Goal: Information Seeking & Learning: Find specific fact

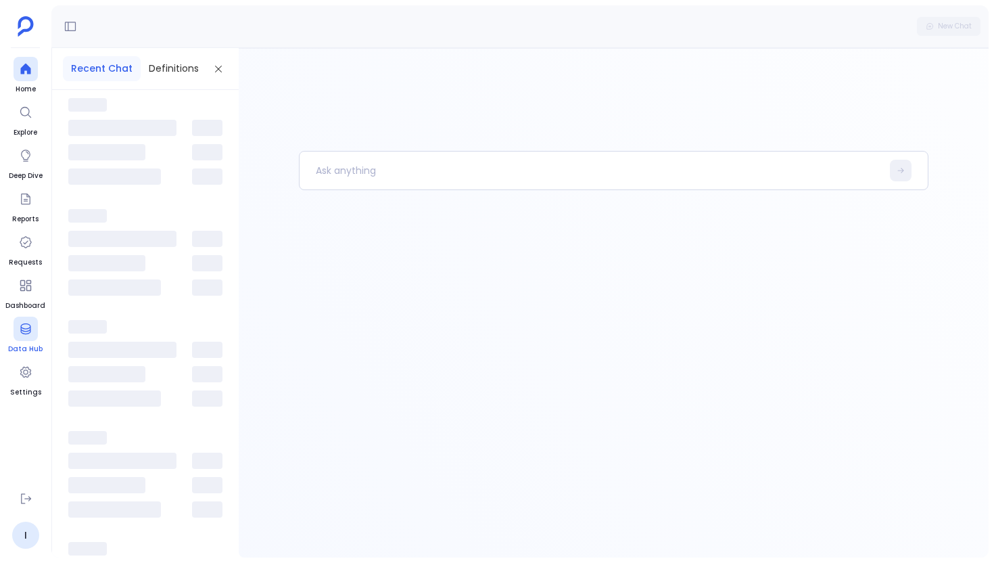
click at [32, 333] on div at bounding box center [26, 328] width 24 height 24
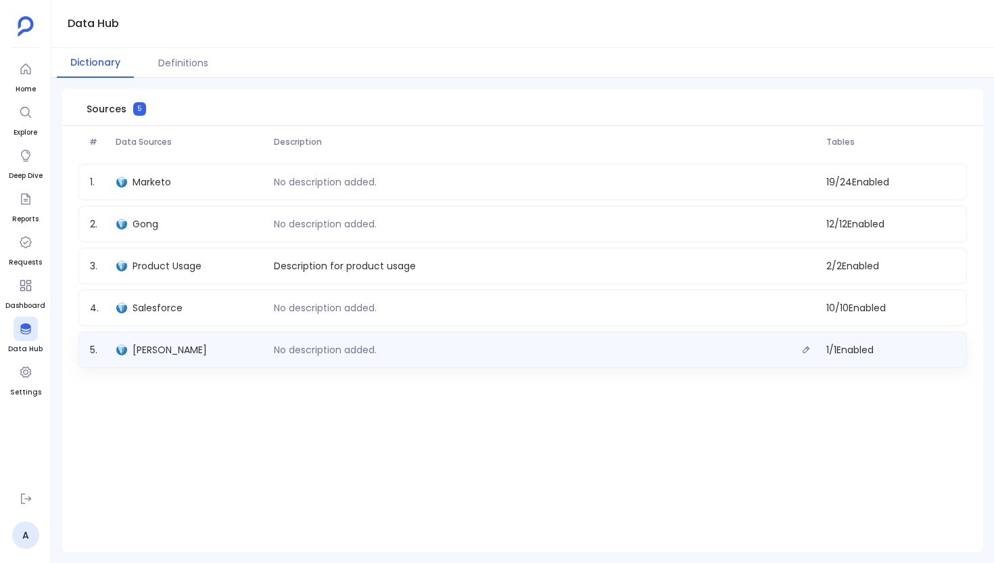
click at [168, 341] on div "[PERSON_NAME]" at bounding box center [190, 349] width 158 height 19
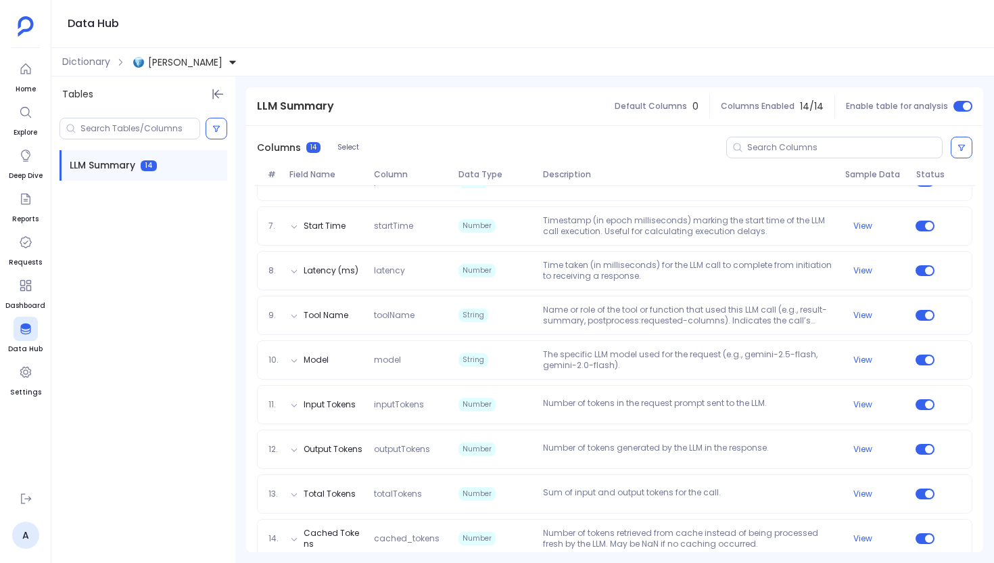
scroll to position [425, 0]
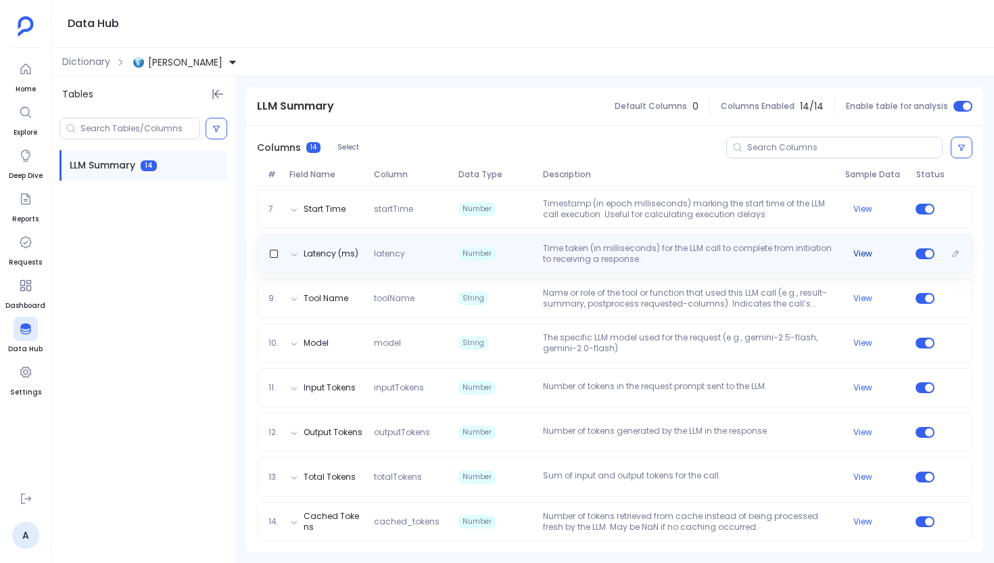
click at [874, 249] on div "View" at bounding box center [875, 253] width 70 height 11
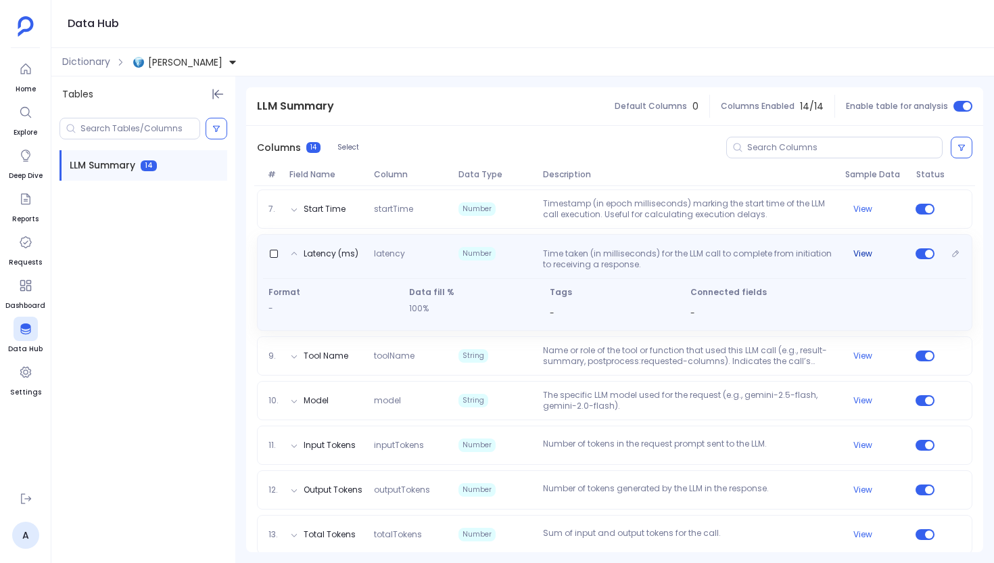
click at [854, 252] on button "View" at bounding box center [862, 253] width 19 height 11
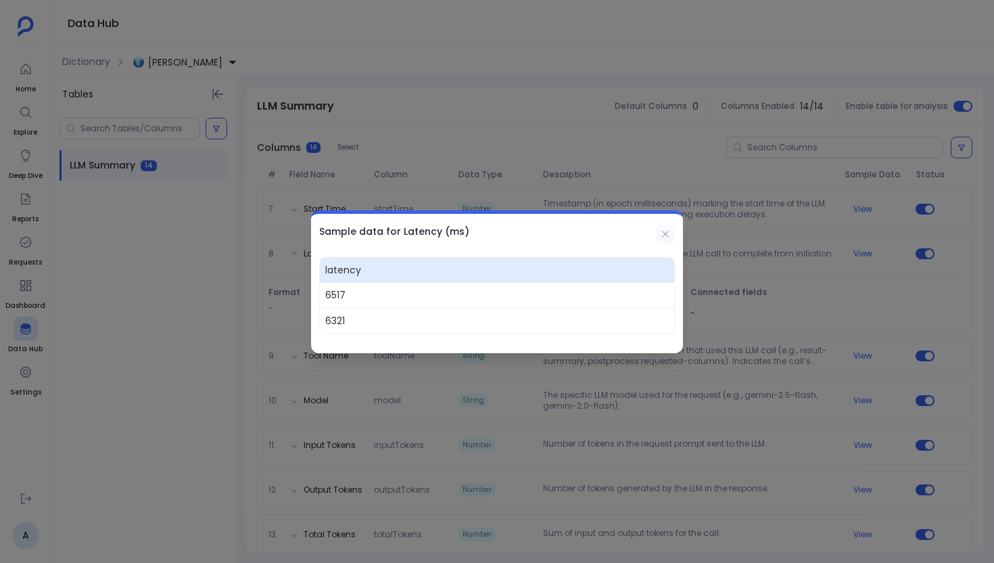
click at [660, 231] on icon at bounding box center [665, 234] width 11 height 11
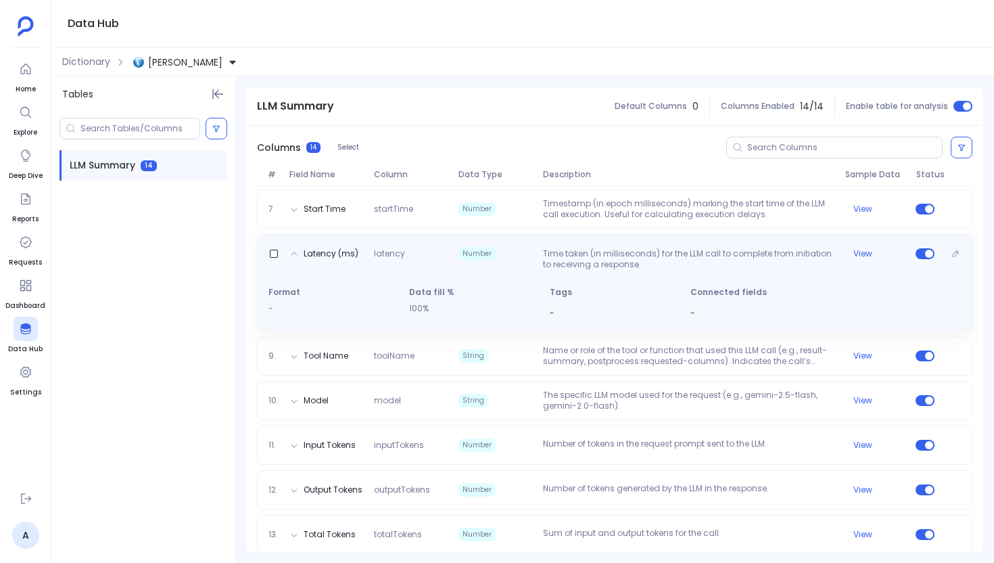
click at [391, 254] on span "latency" at bounding box center [410, 259] width 85 height 22
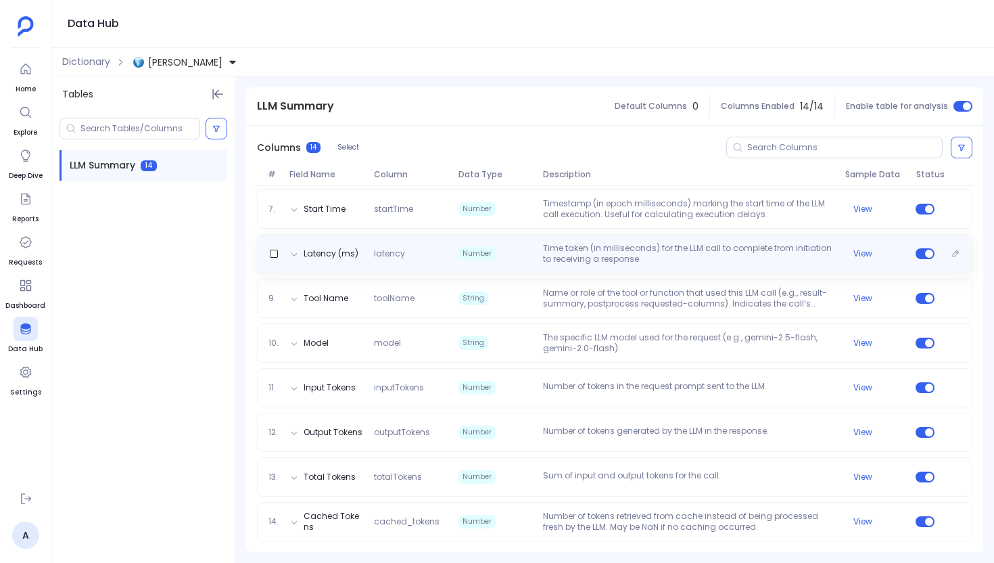
click at [391, 254] on span "latency" at bounding box center [410, 253] width 85 height 11
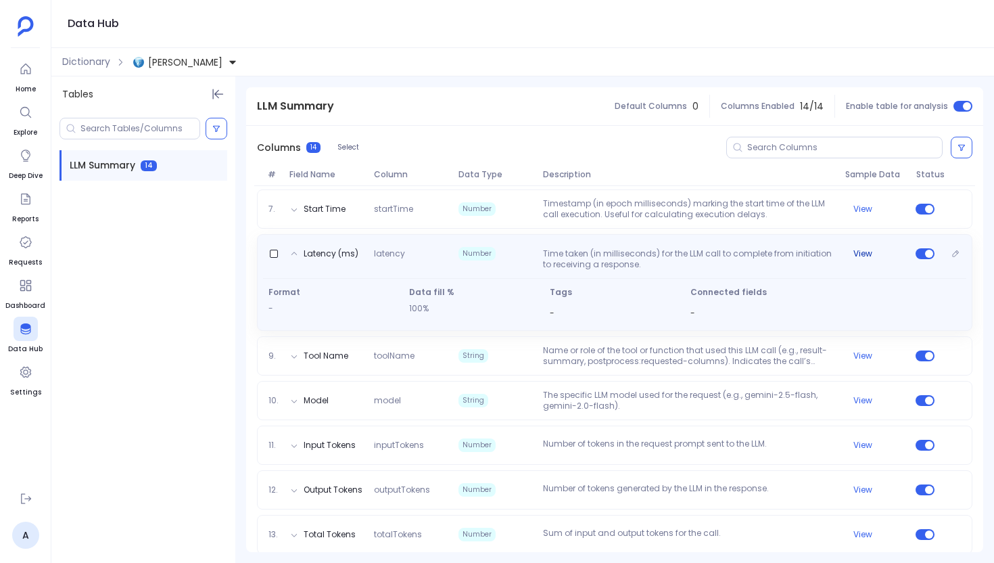
click at [856, 248] on button "View" at bounding box center [862, 253] width 19 height 11
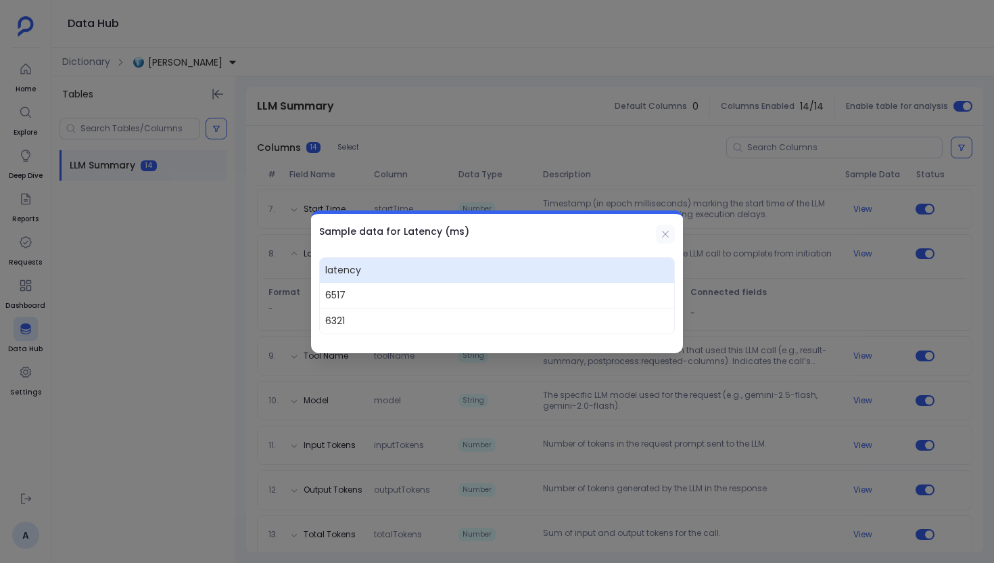
click at [665, 231] on icon at bounding box center [665, 234] width 11 height 11
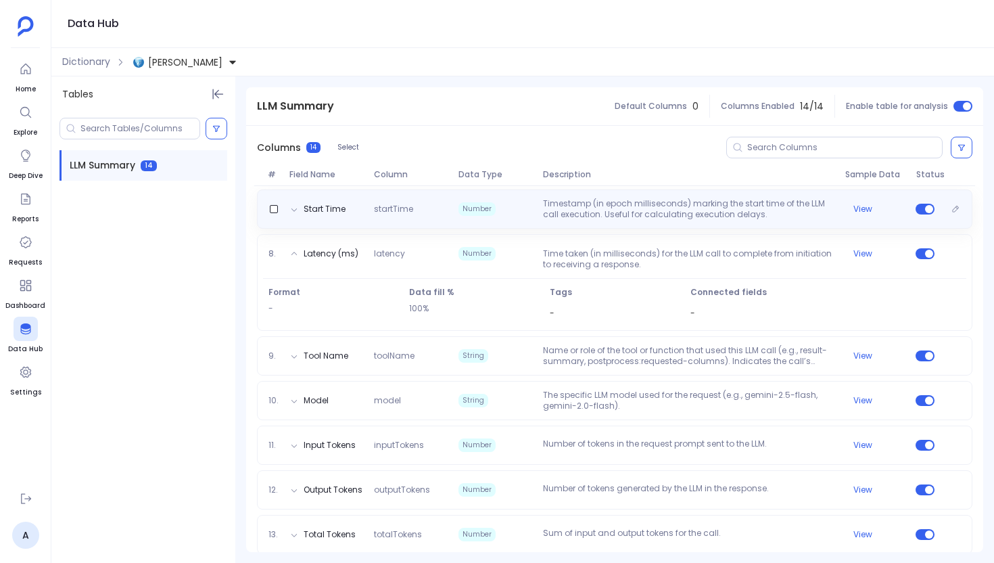
click at [859, 201] on div "Start Time startTime Number Timestamp (in epoch milliseconds) marking the start…" at bounding box center [614, 209] width 703 height 22
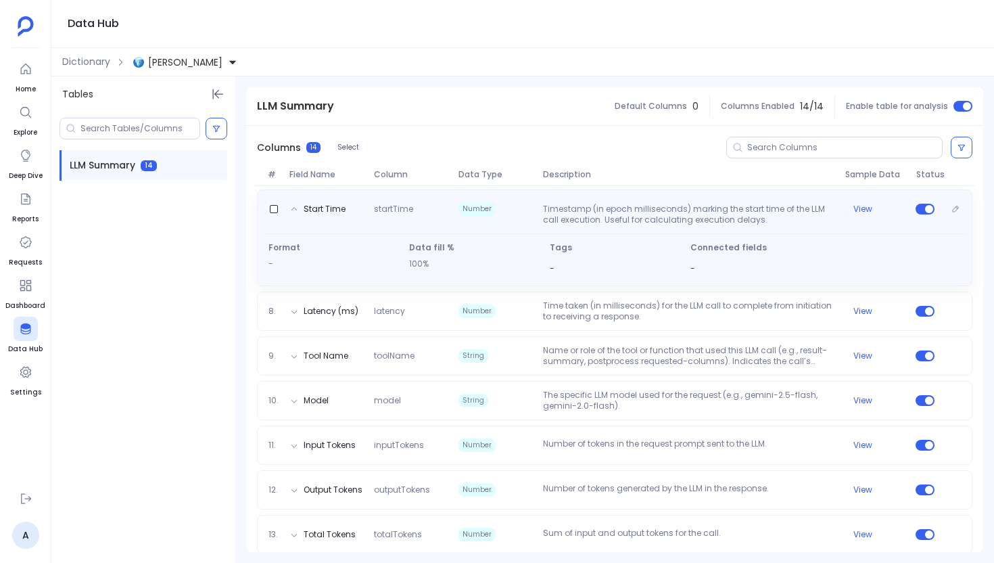
click at [419, 203] on div "Start Time startTime Number Timestamp (in epoch milliseconds) marking the start…" at bounding box center [614, 211] width 703 height 27
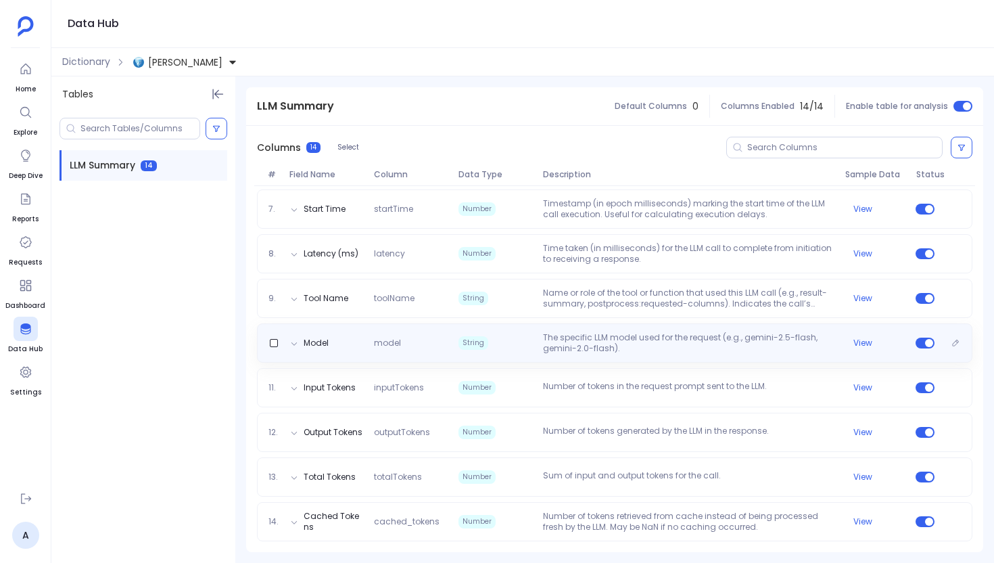
click at [344, 345] on div "Model model String The specific LLM model used for the request (e.g., gemini-2.…" at bounding box center [614, 343] width 703 height 22
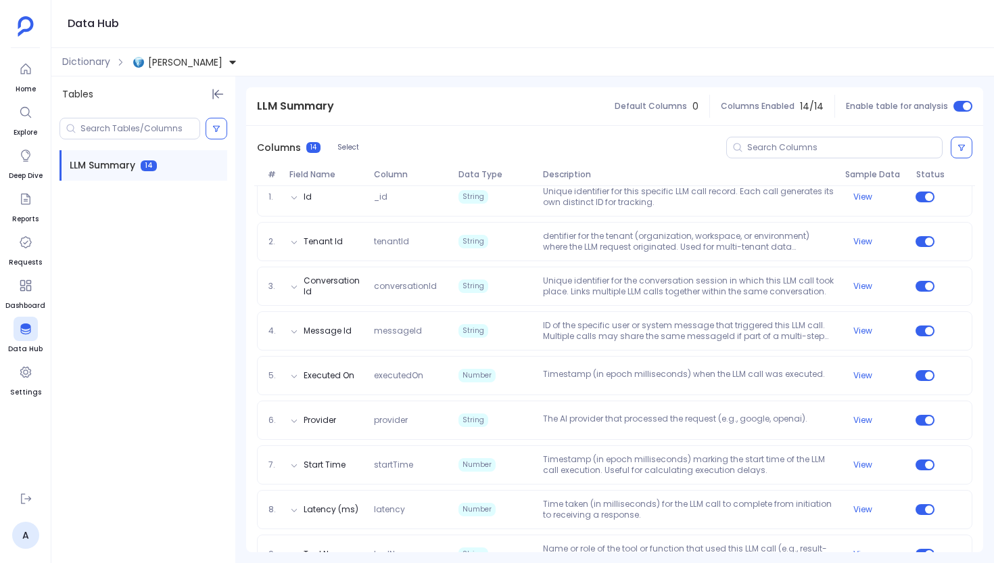
scroll to position [0, 0]
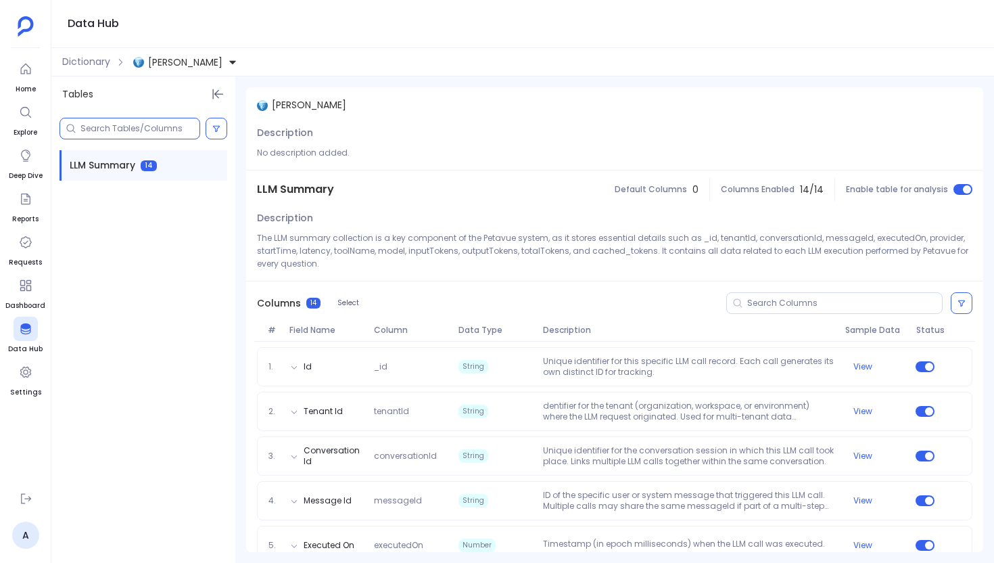
click at [143, 128] on input at bounding box center [139, 128] width 119 height 11
click at [28, 79] on div at bounding box center [26, 69] width 24 height 24
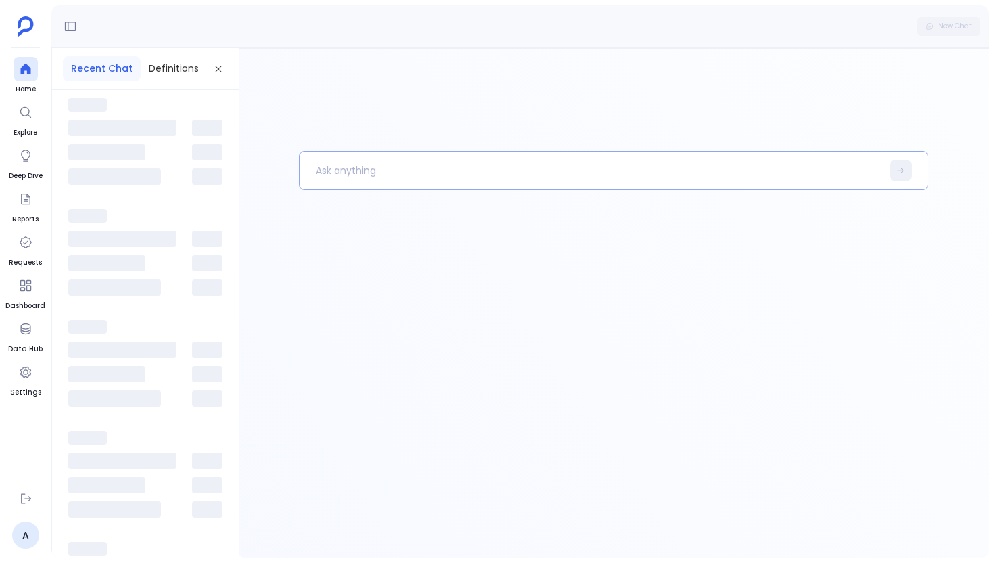
click at [351, 157] on p at bounding box center [591, 170] width 582 height 35
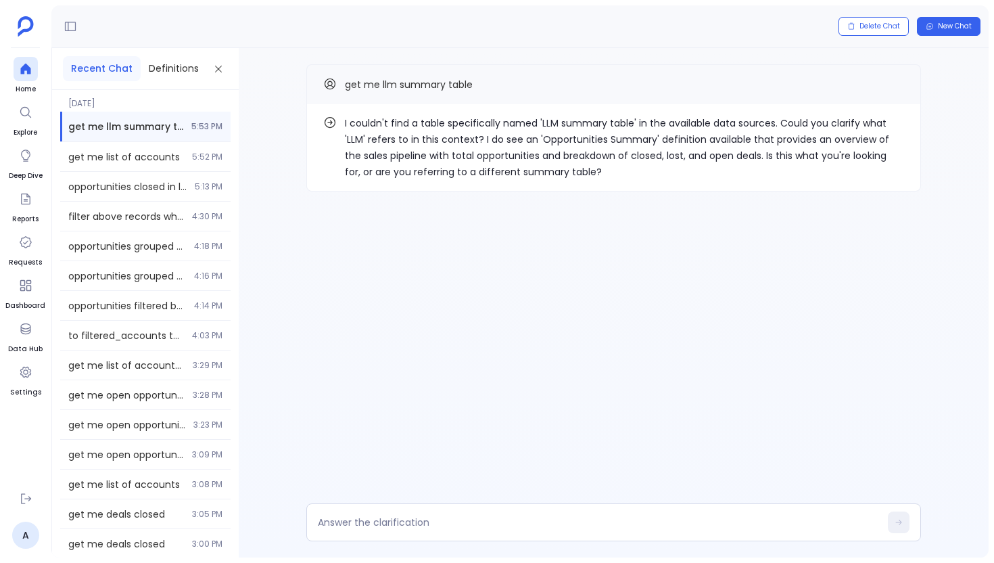
click at [442, 195] on div "I couldn't find a table specifically named 'LLM summary table' in the available…" at bounding box center [614, 155] width 750 height 214
click at [893, 85] on icon "Copy" at bounding box center [896, 84] width 8 height 8
click at [32, 66] on icon at bounding box center [26, 69] width 14 height 14
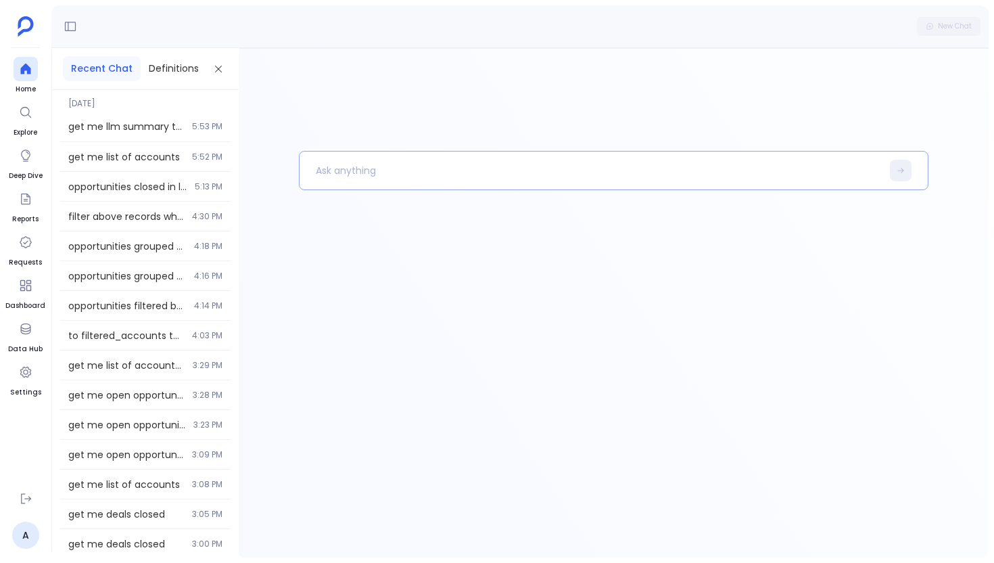
click at [393, 158] on p at bounding box center [591, 170] width 582 height 35
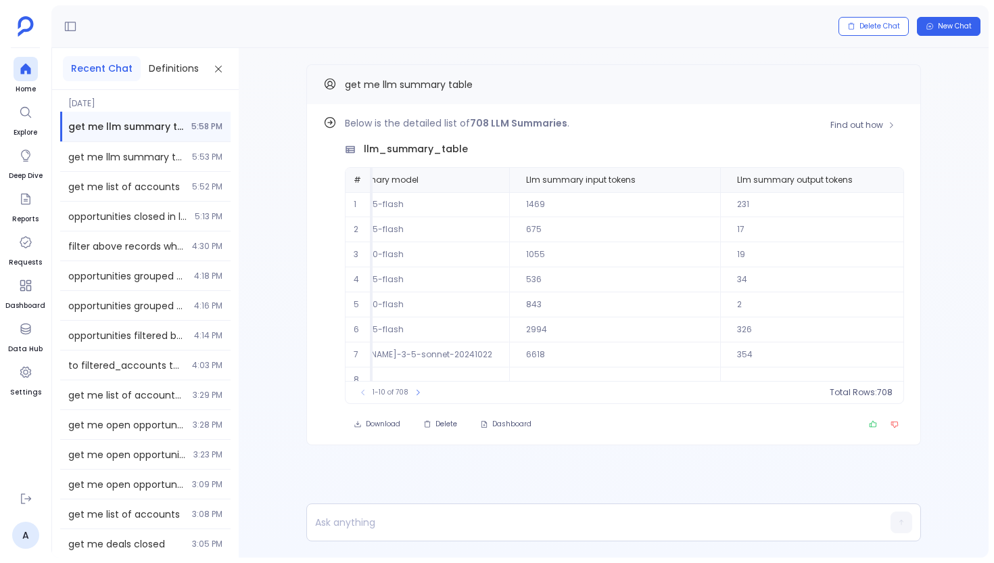
scroll to position [0, 1297]
click at [863, 130] on span "Find out how" at bounding box center [856, 125] width 53 height 11
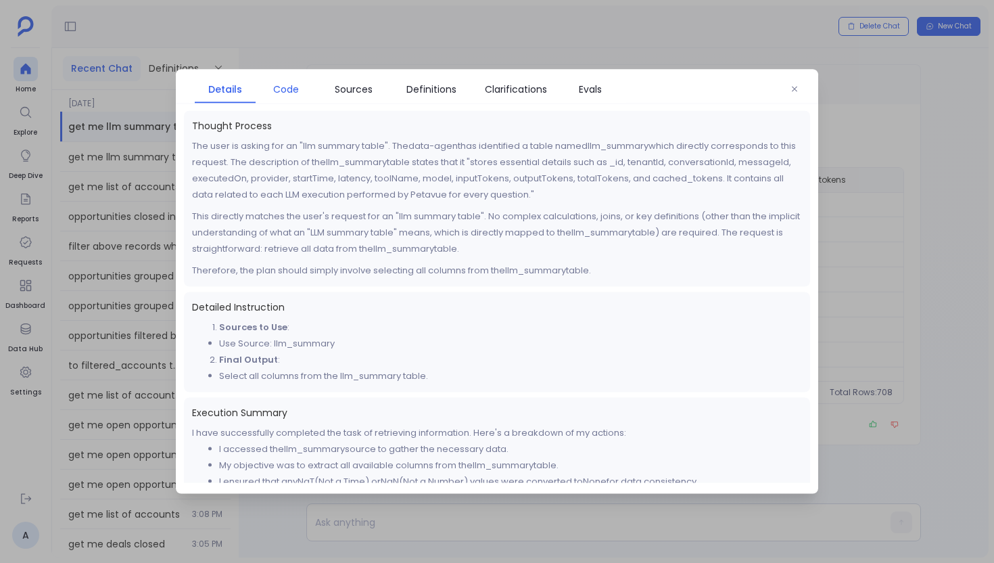
click at [297, 90] on span "Code" at bounding box center [286, 89] width 26 height 15
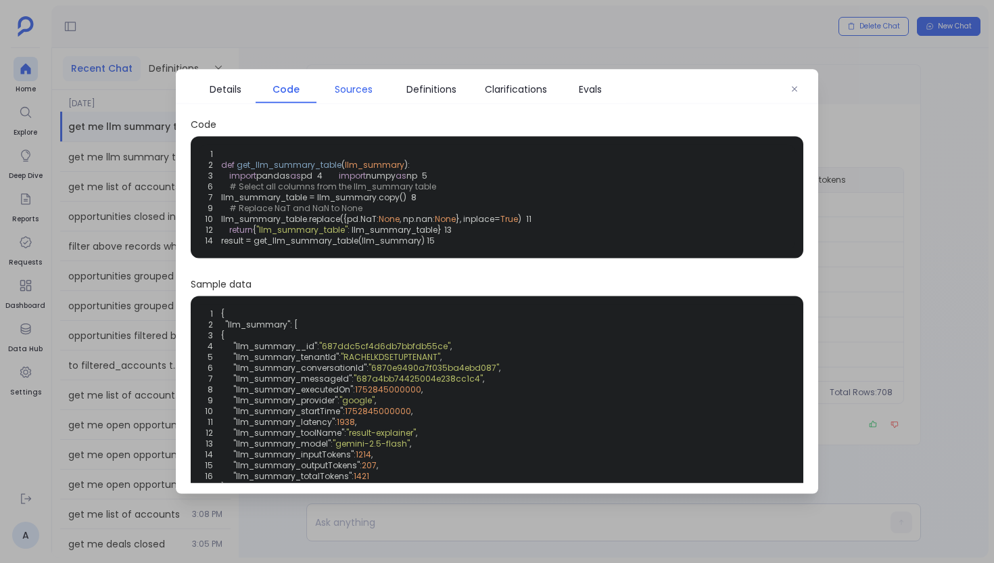
click at [373, 97] on link "Sources" at bounding box center [353, 89] width 74 height 28
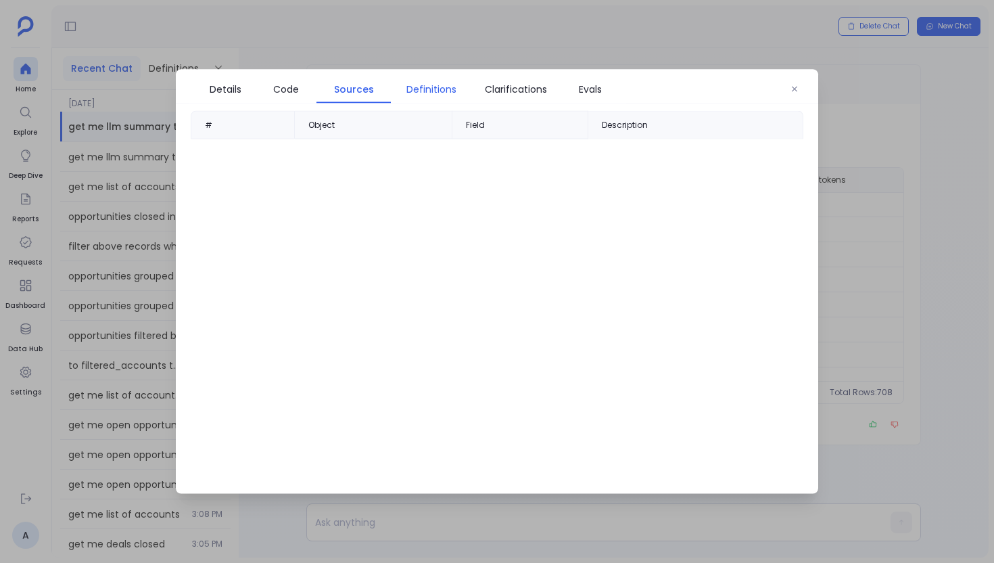
click at [404, 93] on span "Definitions" at bounding box center [432, 89] width 68 height 15
click at [385, 89] on link "Sources" at bounding box center [353, 89] width 74 height 28
click at [423, 91] on span "Definitions" at bounding box center [431, 89] width 50 height 15
click at [337, 83] on span "Sources" at bounding box center [354, 89] width 38 height 15
click at [501, 91] on span "Clarifications" at bounding box center [516, 89] width 62 height 15
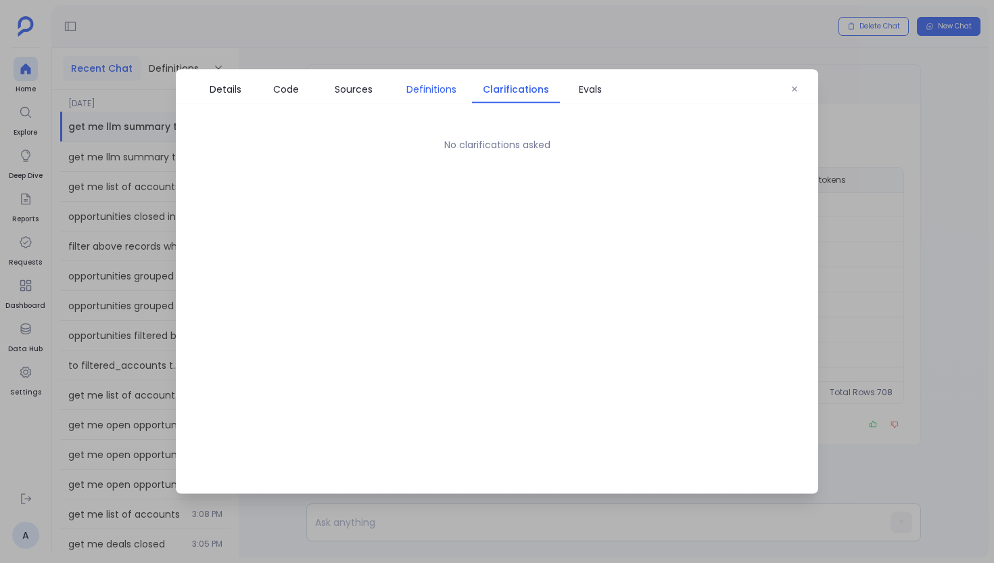
click at [437, 91] on span "Definitions" at bounding box center [431, 89] width 50 height 15
click at [349, 100] on link "Sources" at bounding box center [353, 89] width 74 height 28
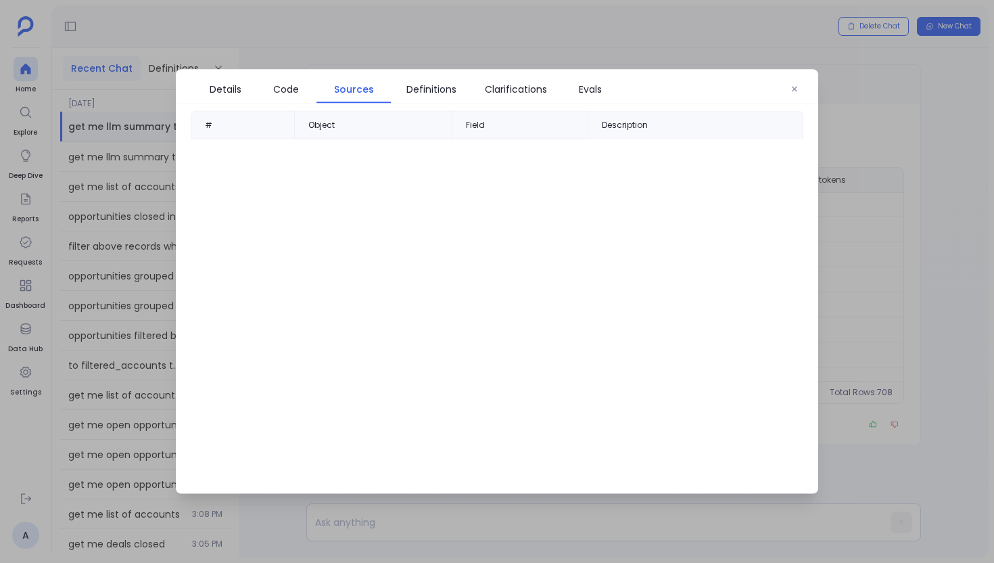
click at [257, 130] on div "#" at bounding box center [243, 125] width 104 height 28
click at [792, 93] on button "button" at bounding box center [794, 89] width 20 height 20
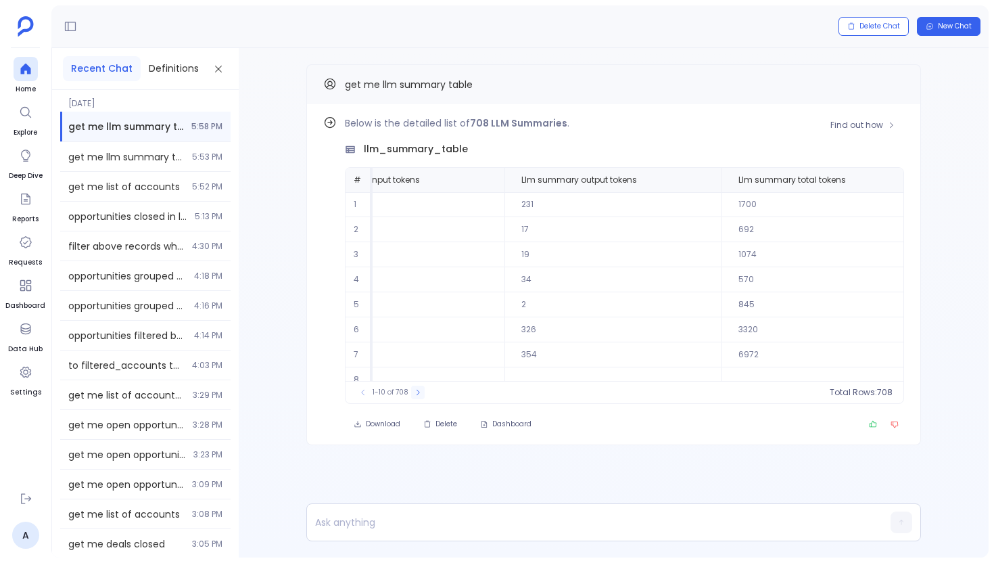
click at [414, 393] on icon at bounding box center [418, 392] width 8 height 8
click at [416, 393] on button at bounding box center [423, 392] width 14 height 14
click at [414, 393] on div "21-30 of 708" at bounding box center [394, 392] width 89 height 14
click at [541, 369] on td "15" at bounding box center [608, 379] width 217 height 25
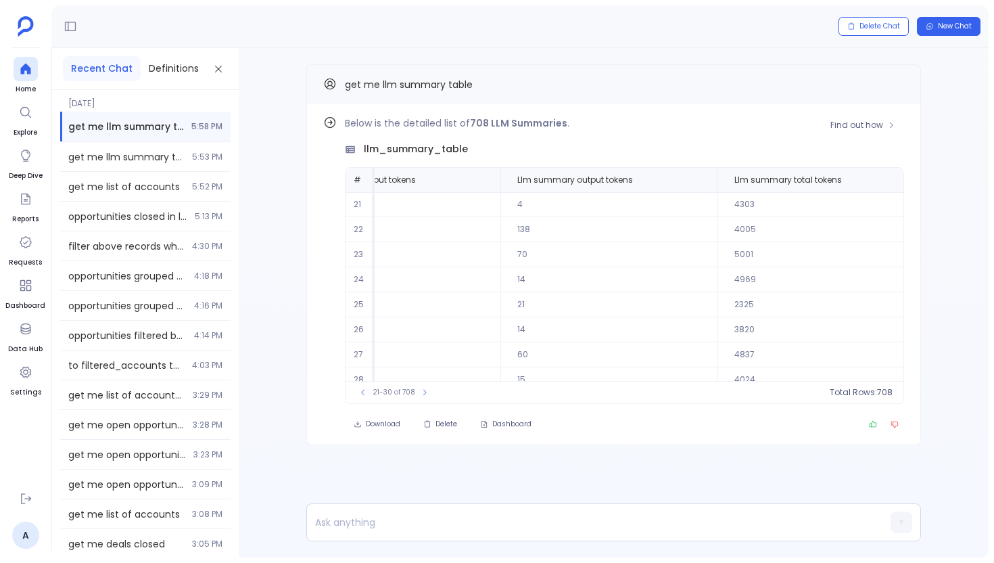
click at [374, 396] on span "21-30 of 708" at bounding box center [394, 392] width 43 height 11
click at [365, 396] on icon at bounding box center [363, 392] width 8 height 8
click at [842, 134] on button "Find out how" at bounding box center [862, 125] width 82 height 20
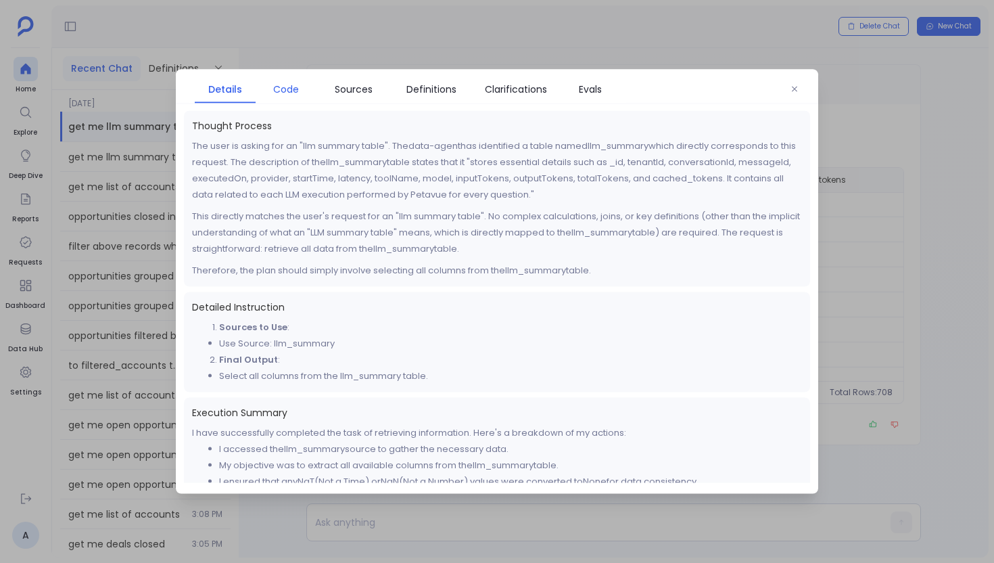
click at [301, 97] on link "Code" at bounding box center [286, 89] width 61 height 28
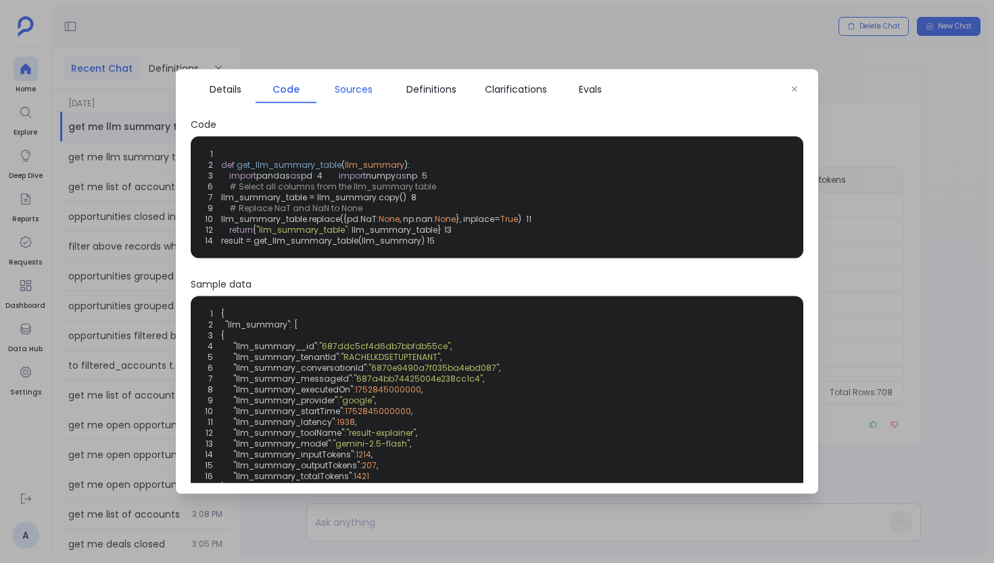
click at [339, 88] on span "Sources" at bounding box center [354, 89] width 38 height 15
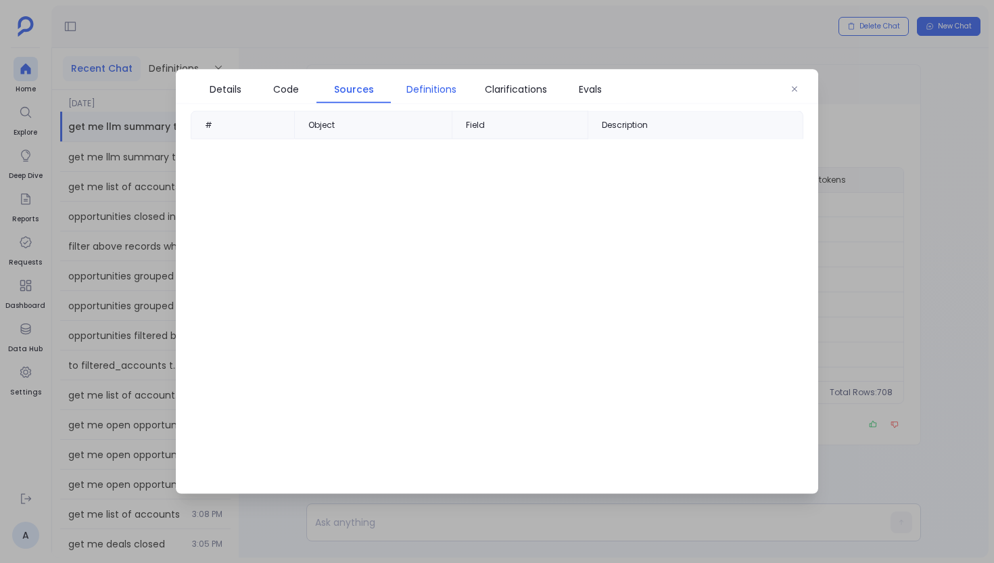
click at [426, 90] on span "Definitions" at bounding box center [431, 89] width 50 height 15
click at [347, 89] on span "Sources" at bounding box center [354, 89] width 38 height 15
click at [296, 89] on span "Code" at bounding box center [286, 89] width 26 height 15
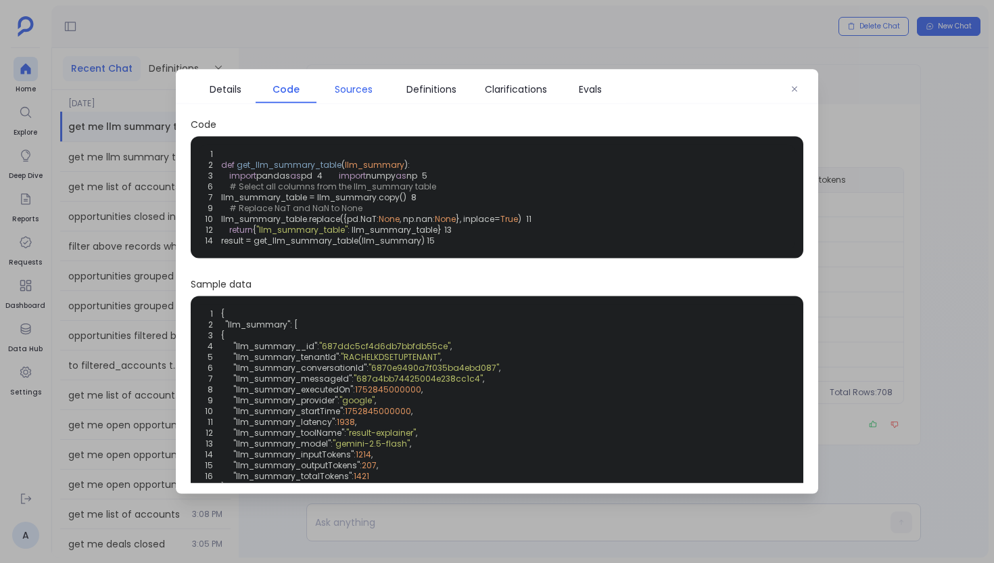
click at [370, 97] on link "Sources" at bounding box center [353, 89] width 74 height 28
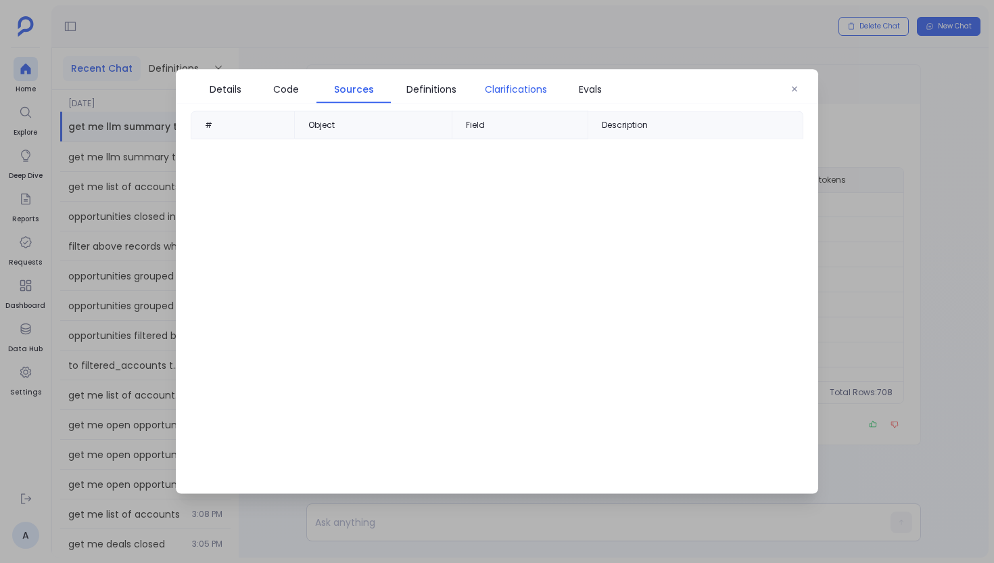
click at [521, 80] on link "Clarifications" at bounding box center [516, 89] width 88 height 28
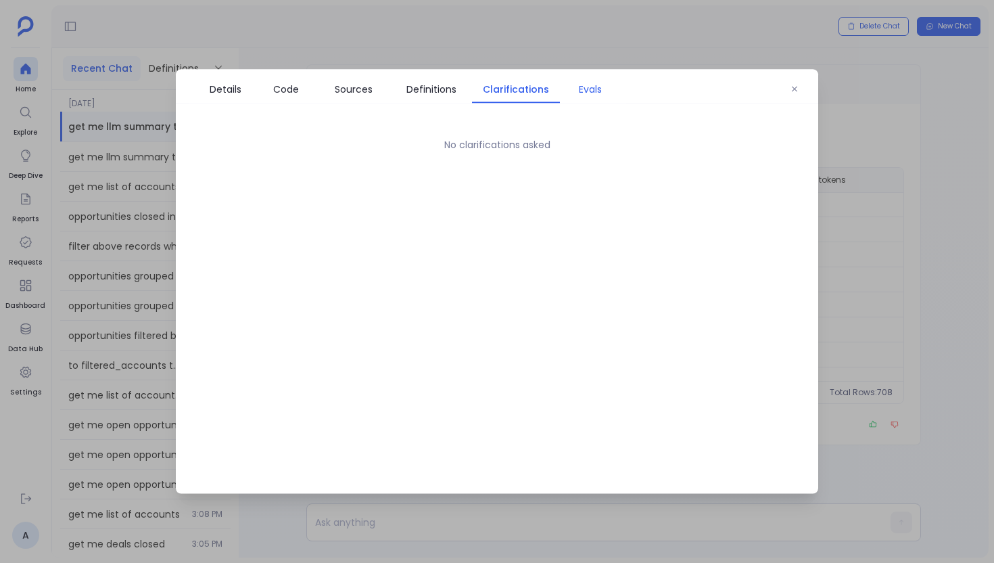
click at [573, 90] on span "Evals" at bounding box center [590, 89] width 47 height 15
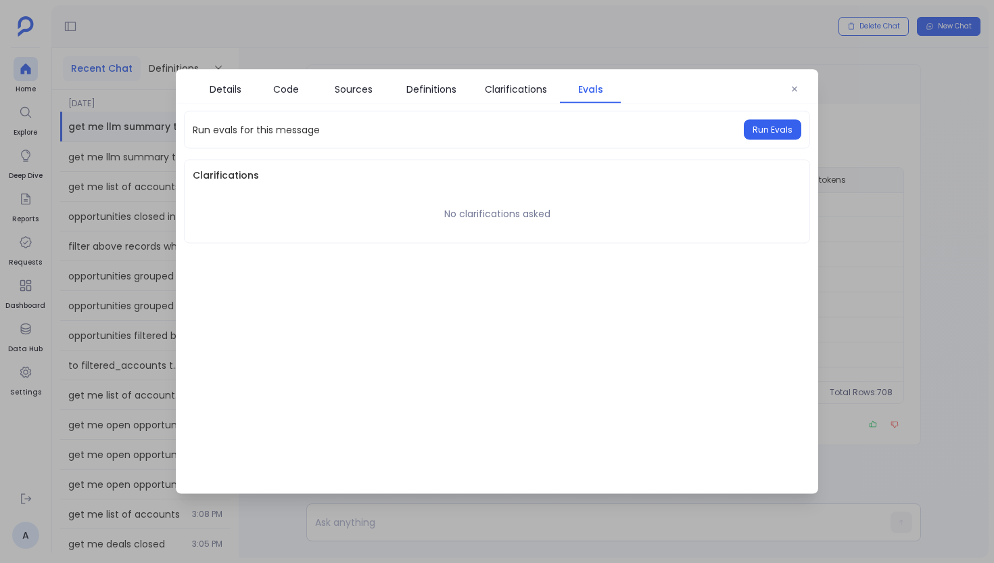
click at [756, 103] on div "Details Code Sources Definitions Clarifications Evals" at bounding box center [497, 87] width 642 height 34
click at [756, 122] on button "Run Evals" at bounding box center [772, 130] width 57 height 20
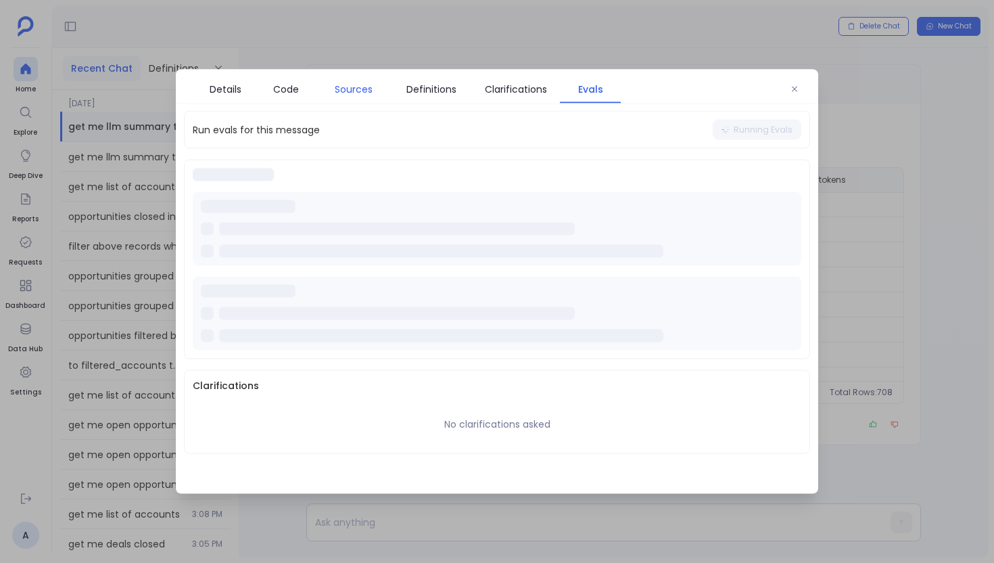
click at [339, 93] on span "Sources" at bounding box center [354, 89] width 38 height 15
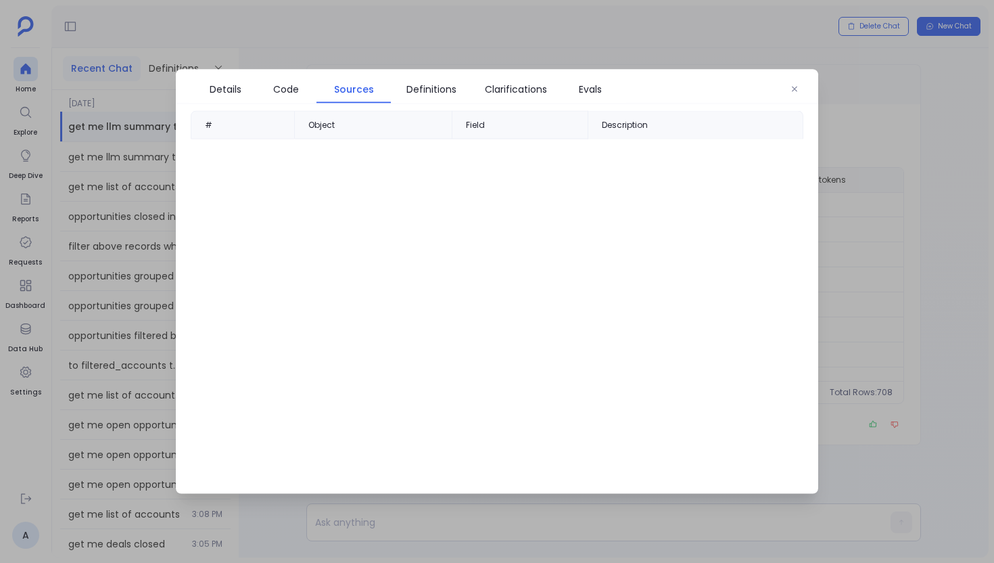
click at [371, 91] on span "Sources" at bounding box center [354, 89] width 40 height 15
click at [421, 91] on span "Definitions" at bounding box center [431, 89] width 50 height 15
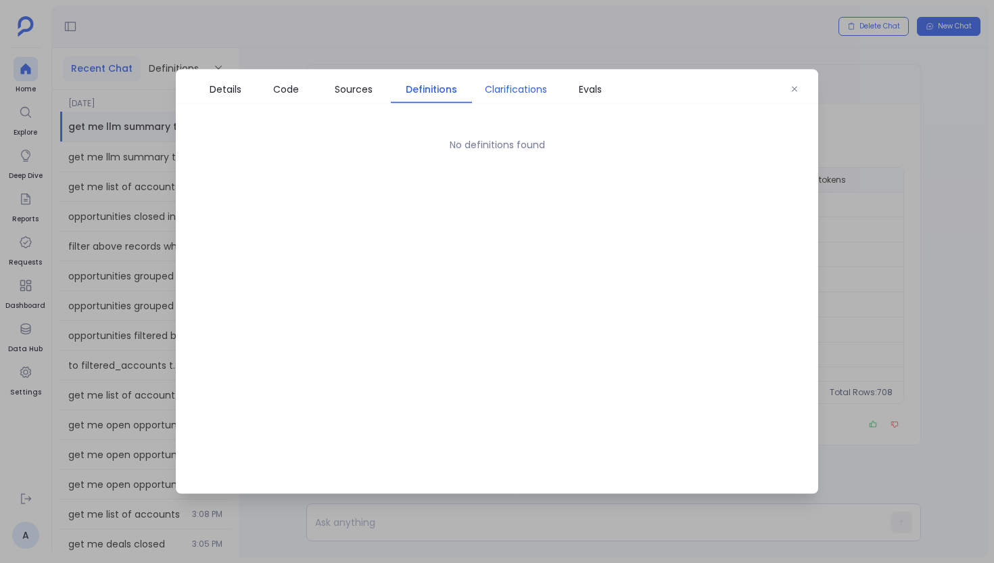
click at [512, 84] on span "Clarifications" at bounding box center [516, 89] width 62 height 15
click at [596, 89] on span "Evals" at bounding box center [590, 89] width 23 height 15
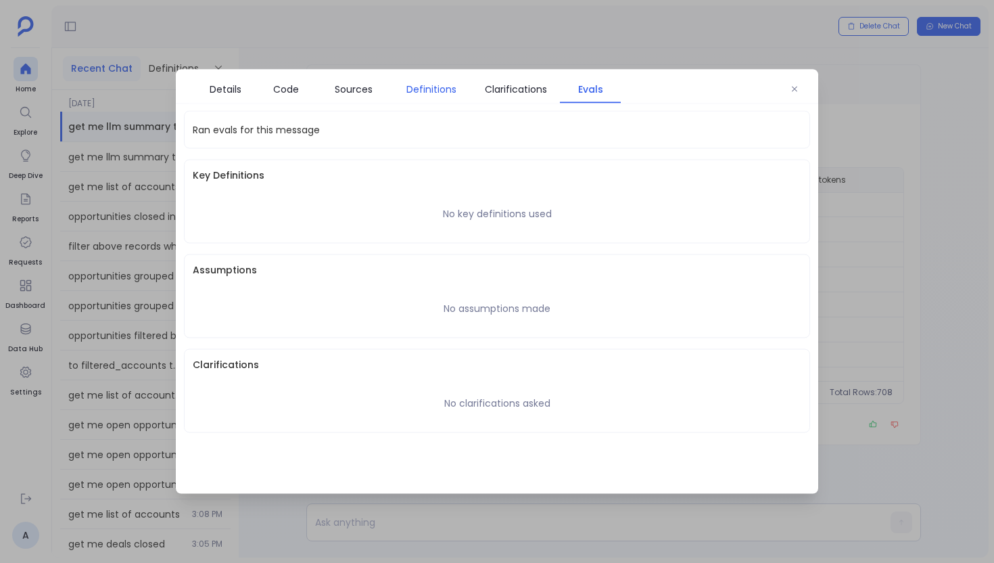
click at [422, 97] on link "Definitions" at bounding box center [431, 89] width 81 height 28
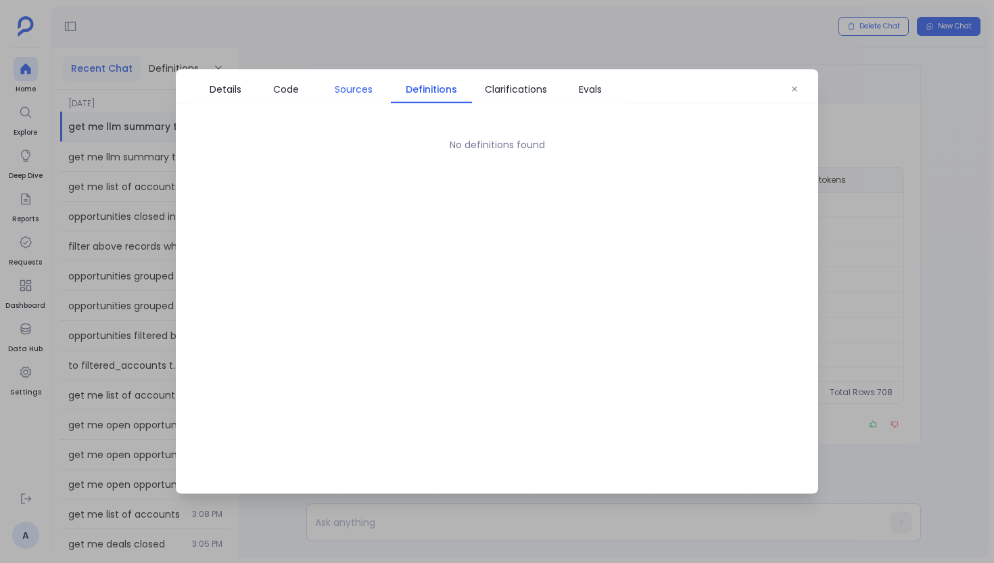
click at [375, 97] on link "Sources" at bounding box center [353, 89] width 74 height 28
click at [300, 97] on link "Code" at bounding box center [286, 89] width 61 height 28
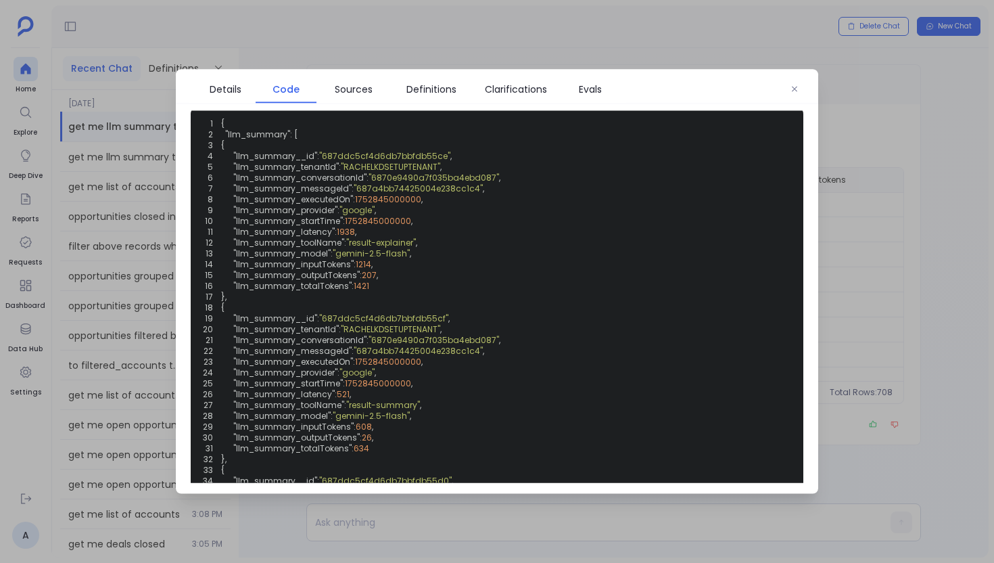
scroll to position [272, 0]
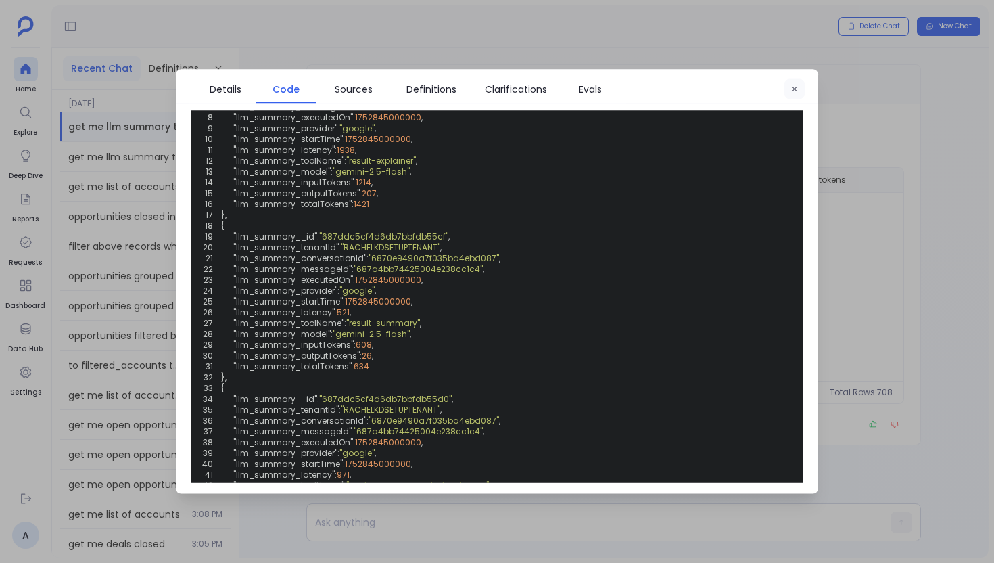
click at [792, 84] on button "button" at bounding box center [794, 89] width 20 height 20
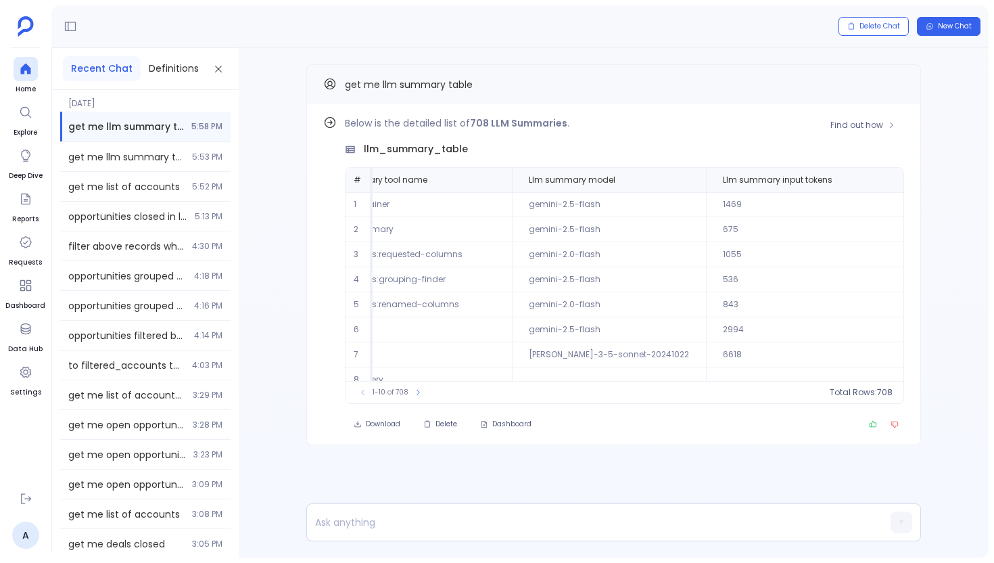
scroll to position [0, 1297]
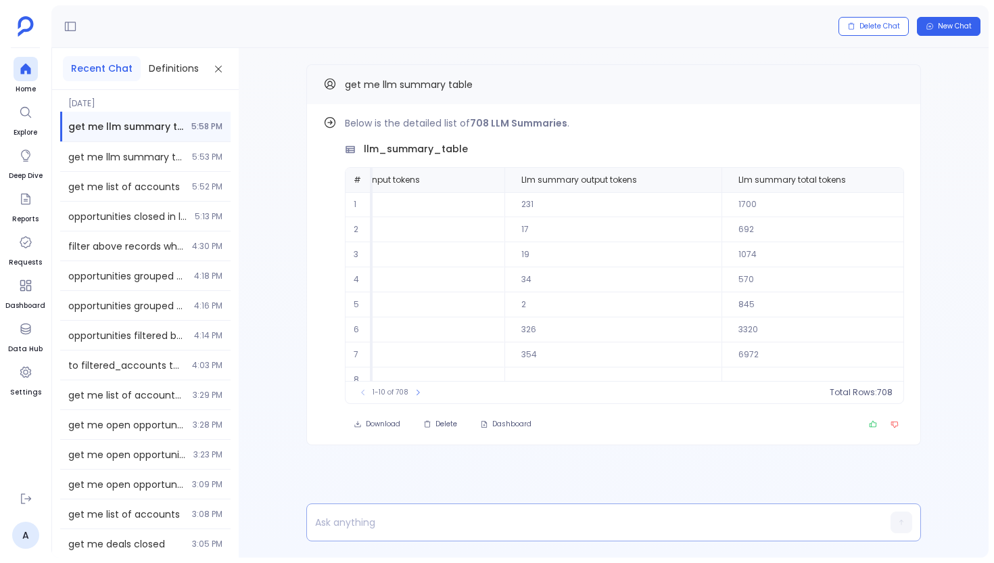
click at [413, 526] on p at bounding box center [587, 521] width 561 height 19
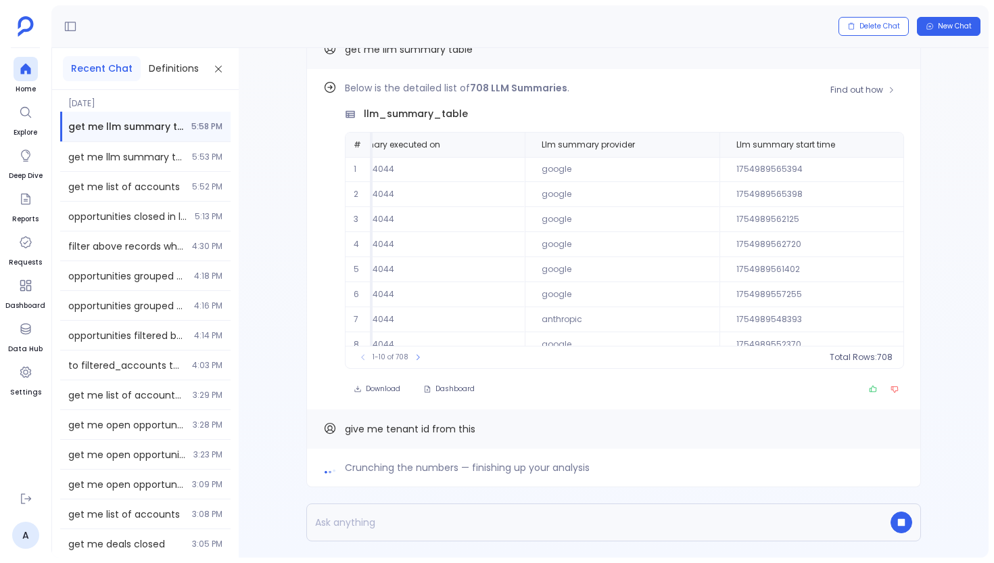
scroll to position [0, 0]
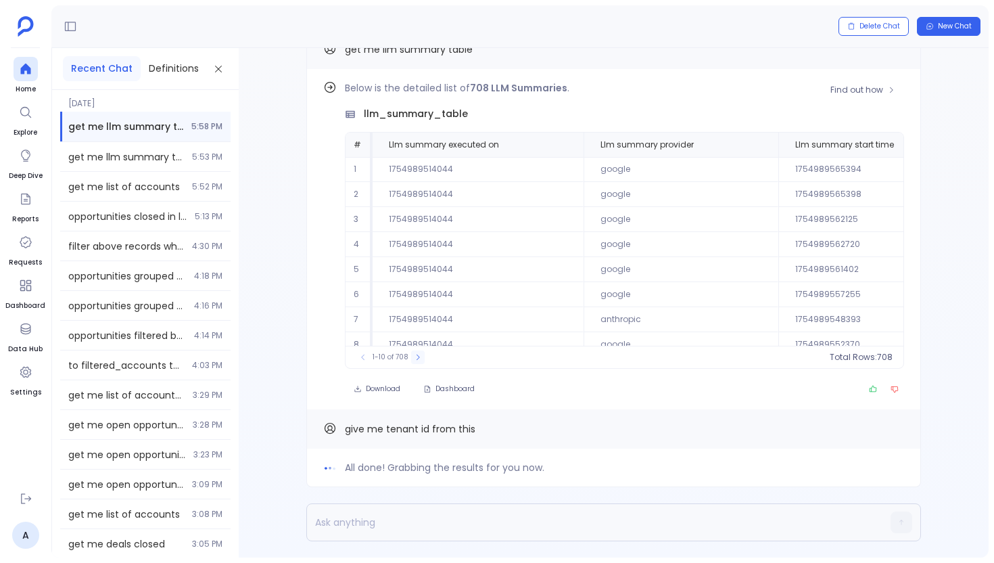
click at [418, 356] on icon at bounding box center [418, 357] width 8 height 8
click at [419, 356] on icon at bounding box center [423, 357] width 8 height 8
click at [418, 356] on button at bounding box center [423, 357] width 14 height 14
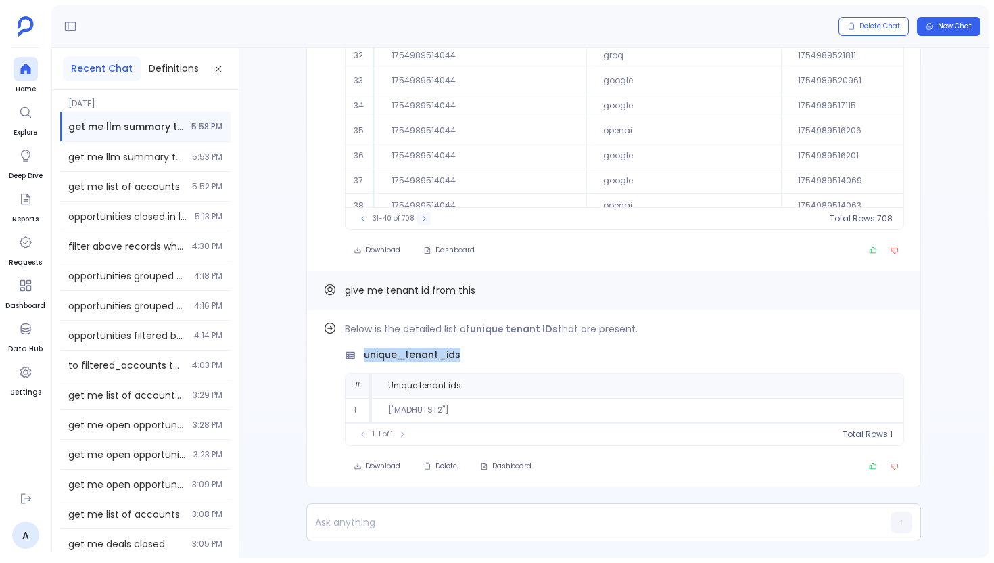
click at [418, 356] on span "unique_tenant_ids" at bounding box center [412, 355] width 97 height 14
click at [473, 355] on div "unique_tenant_ids" at bounding box center [624, 355] width 559 height 14
click at [360, 530] on p at bounding box center [587, 521] width 561 height 19
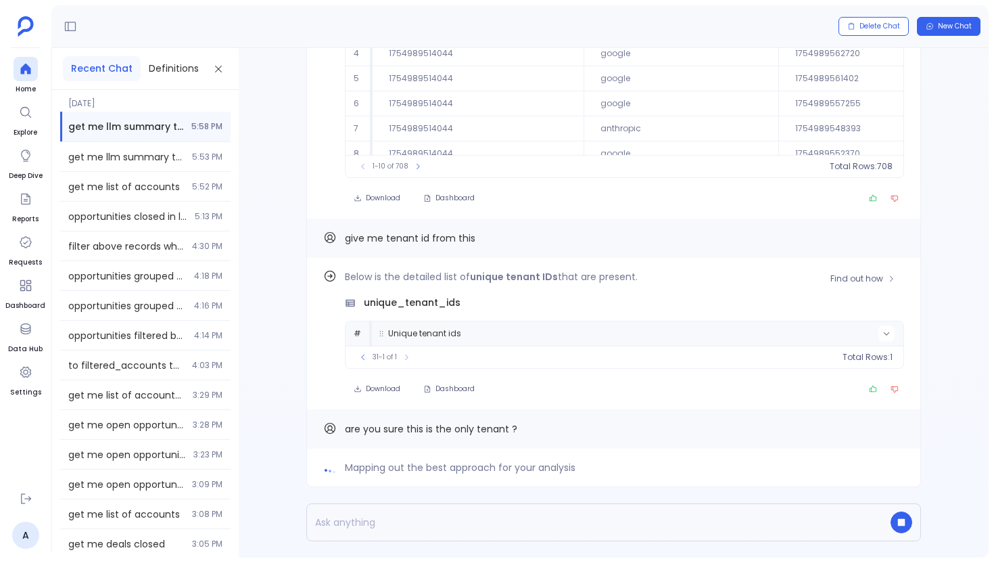
click at [878, 335] on button at bounding box center [886, 333] width 16 height 16
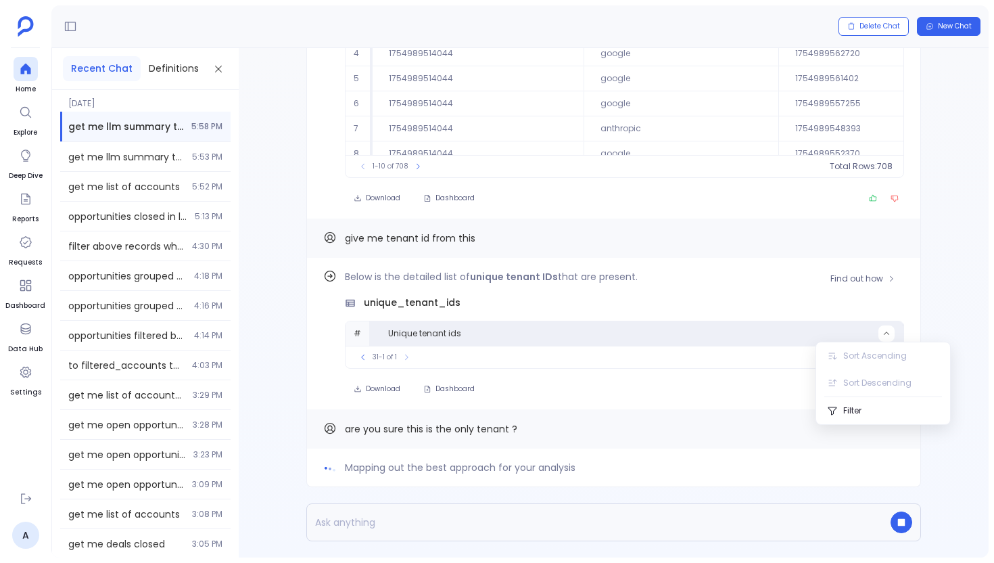
click at [705, 350] on div "31-1 of 1 Total Rows: 1" at bounding box center [624, 356] width 558 height 22
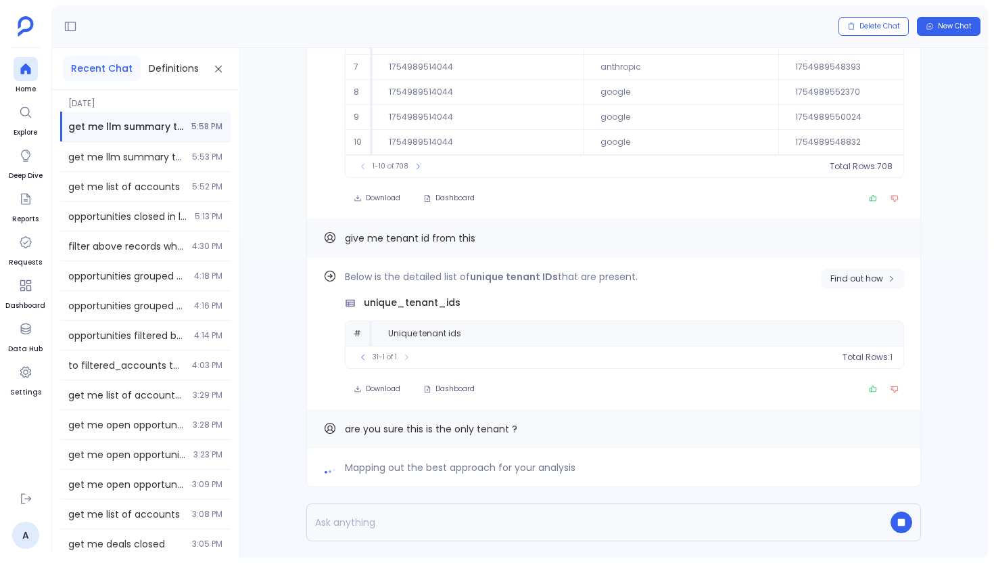
click at [854, 282] on span "Find out how" at bounding box center [856, 278] width 53 height 11
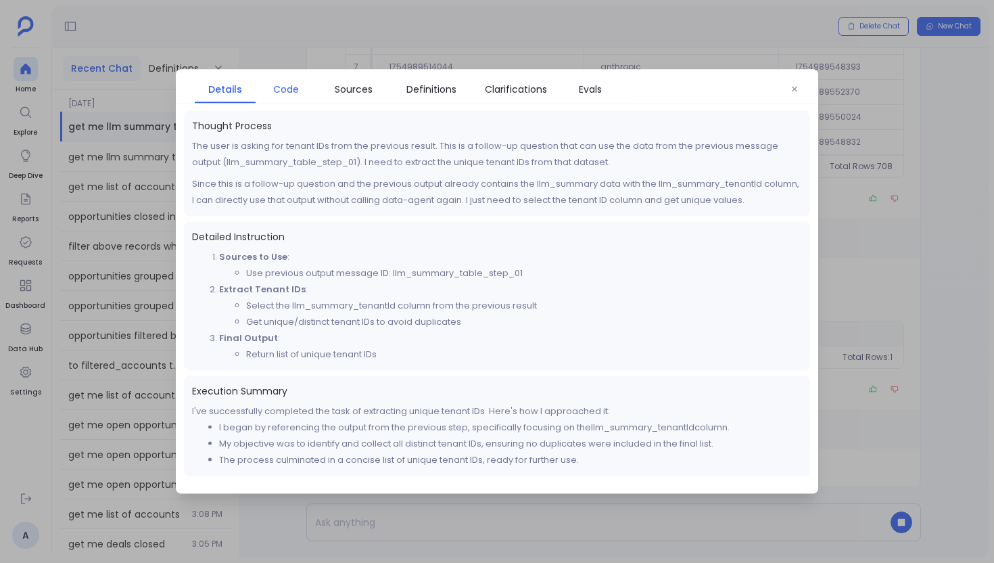
click at [291, 83] on span "Code" at bounding box center [286, 89] width 26 height 15
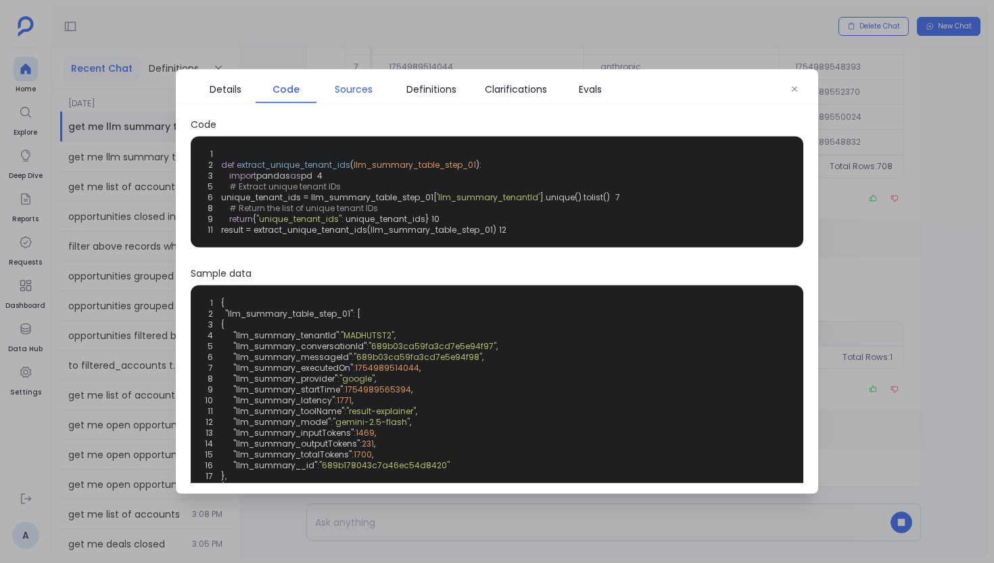
click at [350, 93] on span "Sources" at bounding box center [354, 89] width 38 height 15
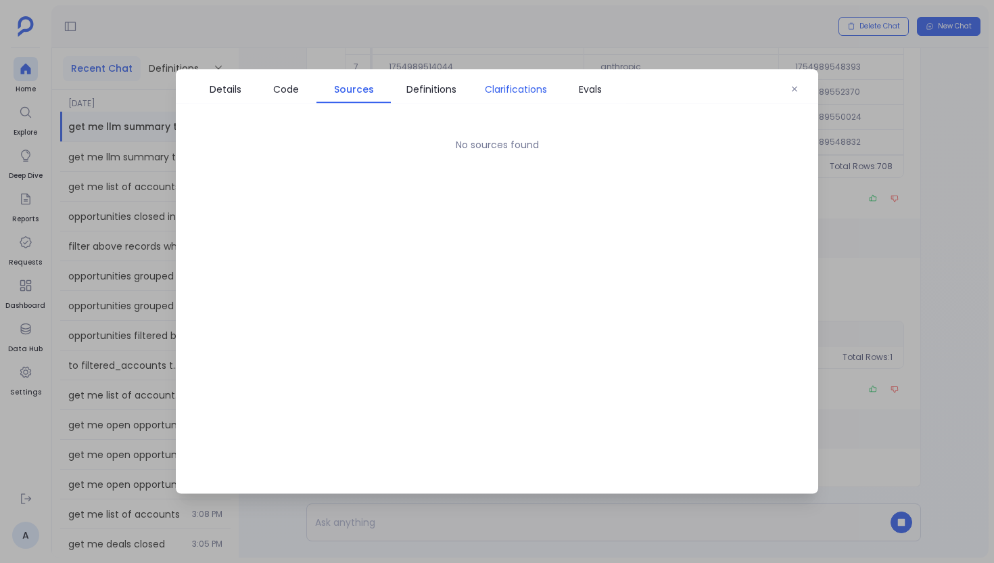
click at [487, 93] on span "Clarifications" at bounding box center [516, 89] width 62 height 15
click at [798, 98] on button "button" at bounding box center [794, 89] width 20 height 20
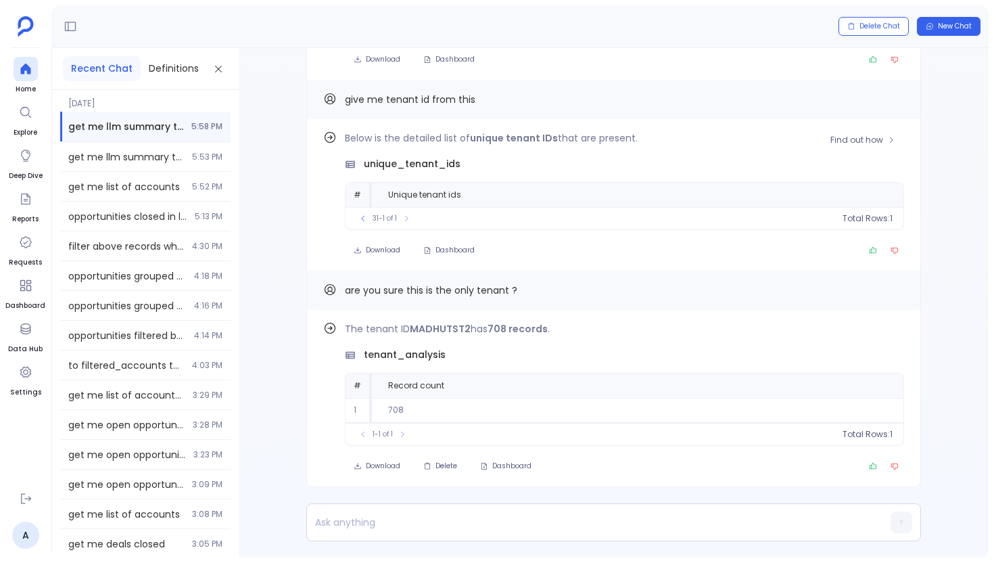
click at [406, 355] on span "tenant_analysis" at bounding box center [405, 355] width 82 height 14
click at [465, 375] on th "Record count" at bounding box center [637, 385] width 531 height 24
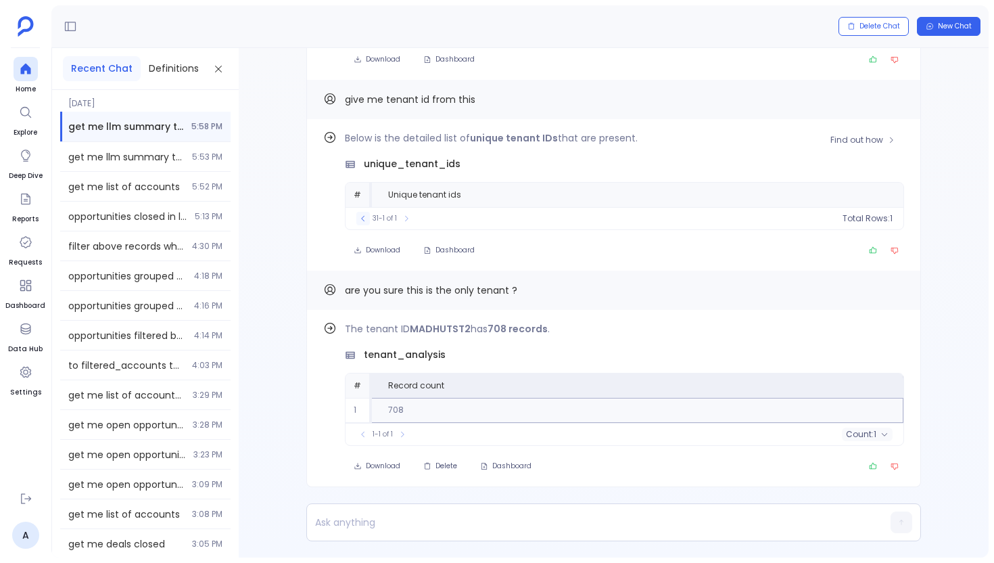
click at [357, 220] on button at bounding box center [363, 219] width 14 height 14
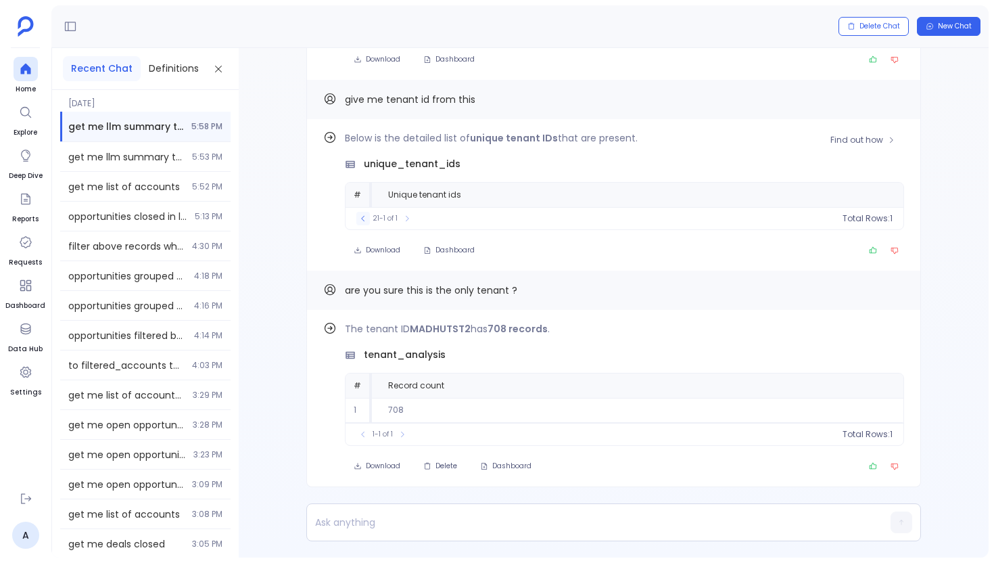
click at [361, 219] on icon at bounding box center [363, 218] width 8 height 8
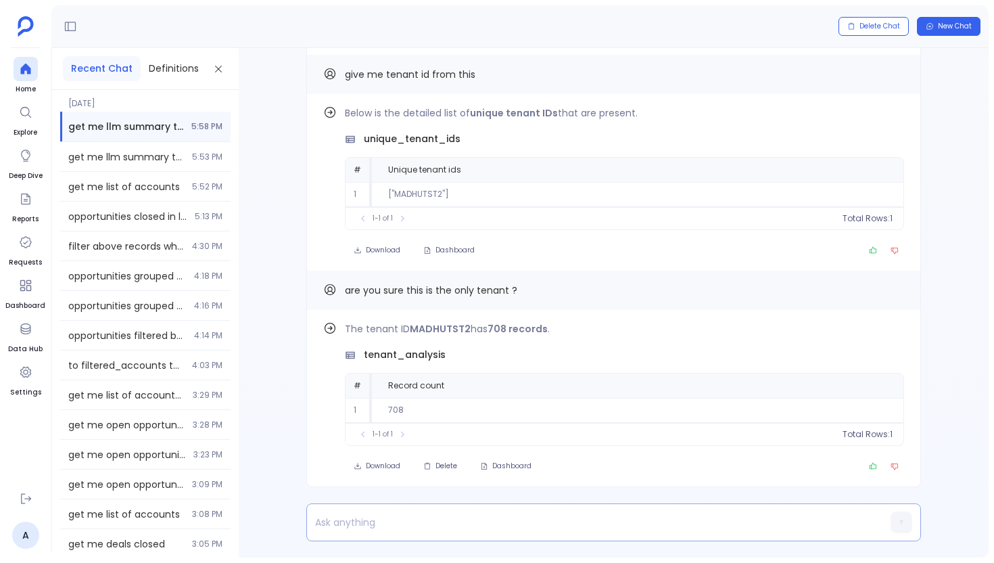
click at [385, 525] on p at bounding box center [587, 521] width 561 height 19
click at [456, 326] on strong "MADHUTST2" at bounding box center [440, 329] width 61 height 14
copy strong "MADHUTST2"
click at [469, 518] on p "is there any tenant other then mad" at bounding box center [587, 521] width 561 height 19
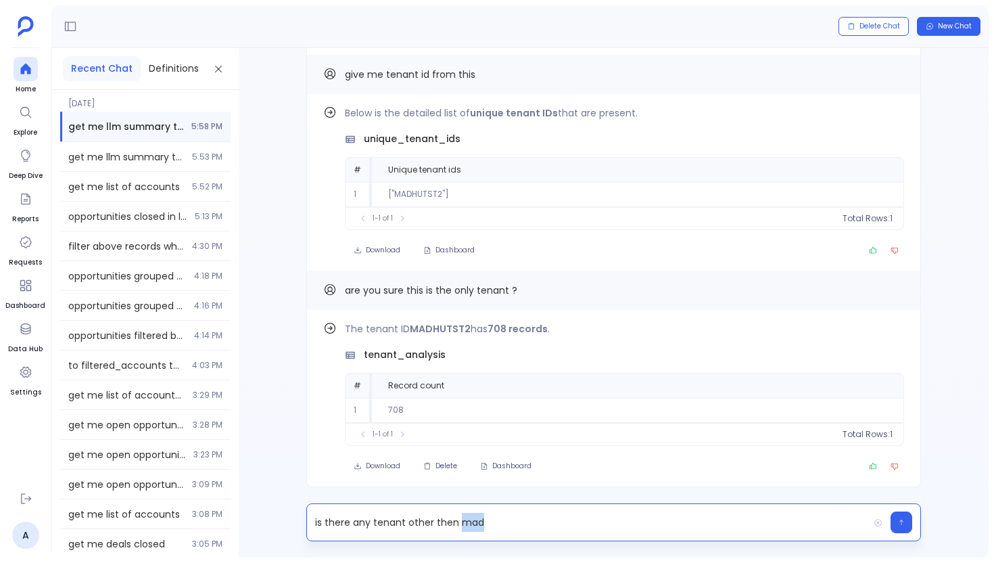
click at [469, 518] on p "is there any tenant other then mad" at bounding box center [587, 521] width 561 height 19
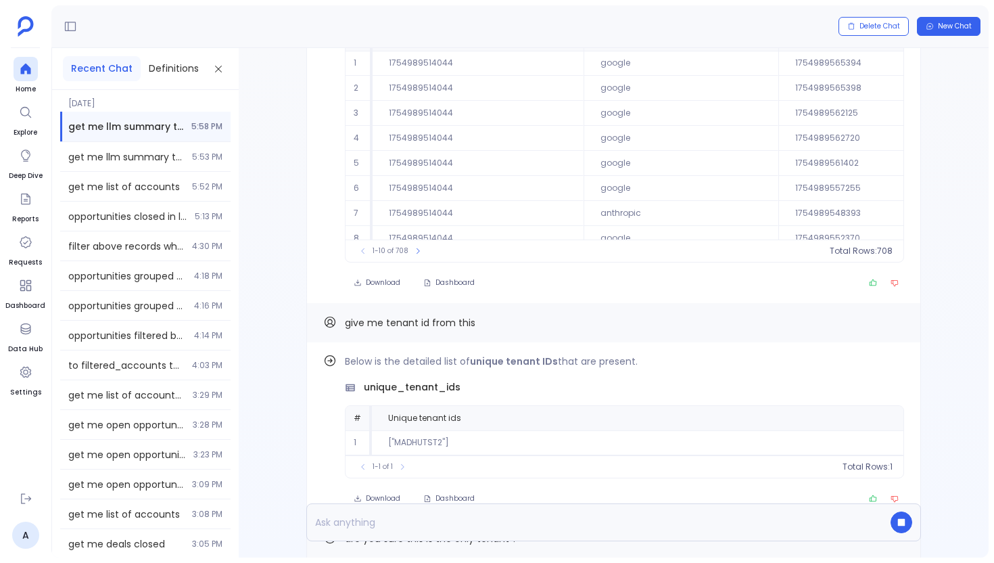
scroll to position [-467, 0]
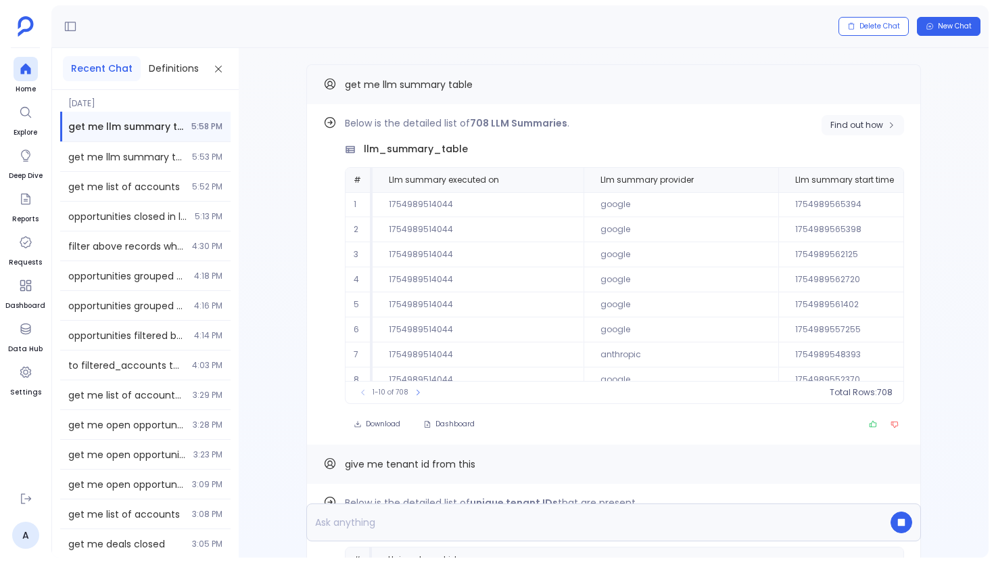
click at [856, 129] on span "Find out how" at bounding box center [856, 125] width 53 height 11
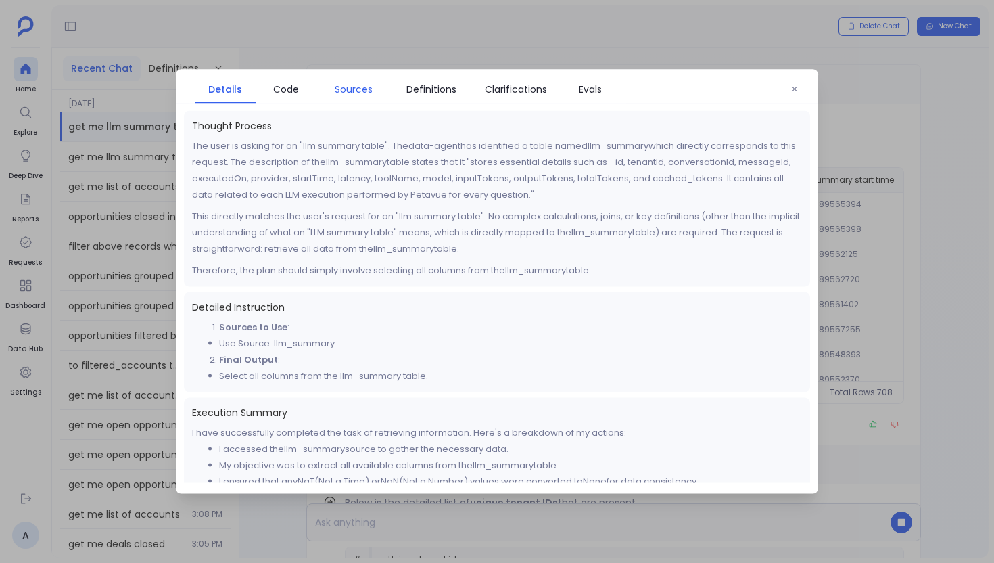
click at [366, 93] on span "Sources" at bounding box center [354, 89] width 38 height 15
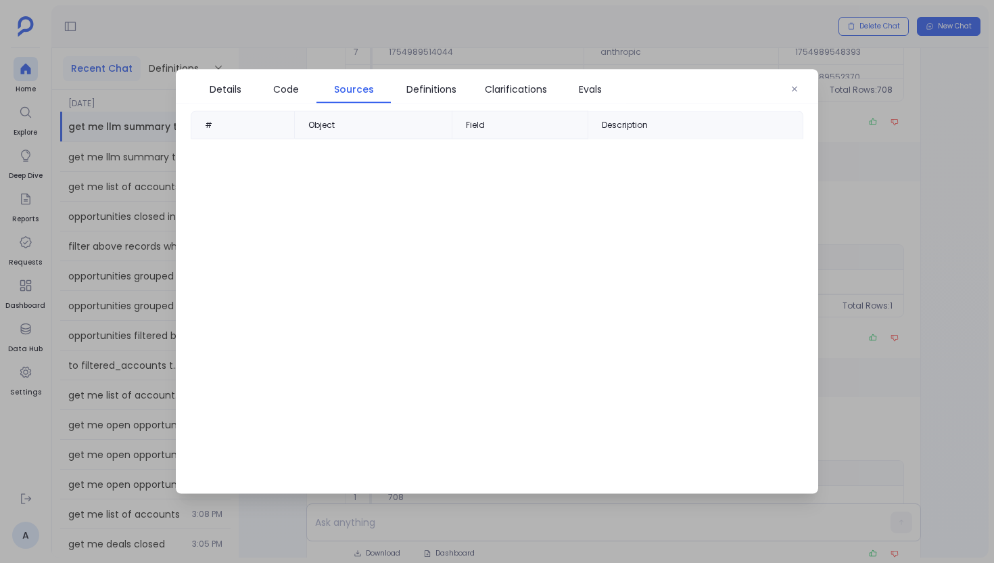
scroll to position [0, 0]
click at [800, 80] on button "button" at bounding box center [794, 89] width 20 height 20
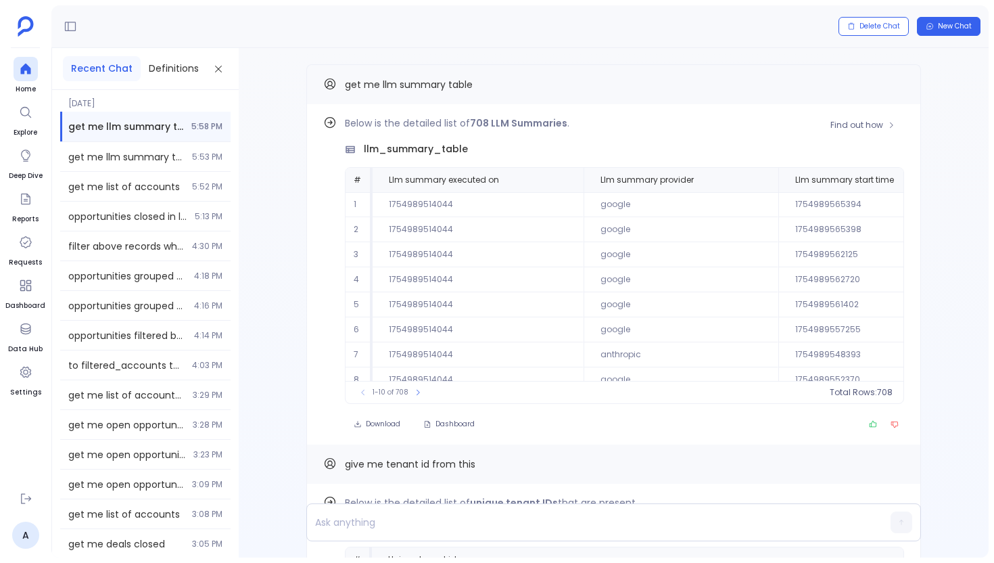
click at [541, 125] on strong "708 LLM Summaries" at bounding box center [518, 123] width 97 height 14
click at [857, 131] on button "Find out how" at bounding box center [862, 125] width 82 height 20
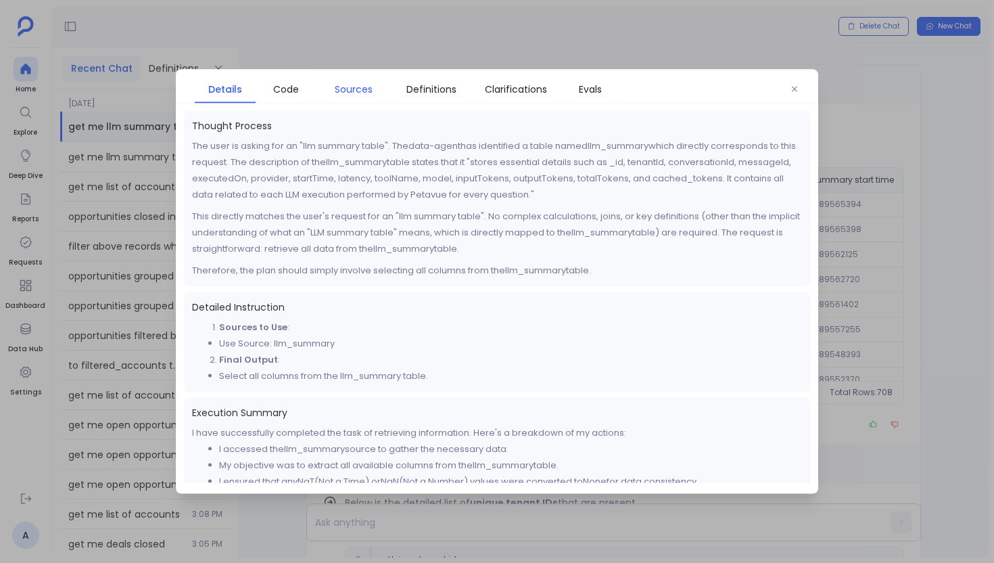
click at [387, 80] on link "Sources" at bounding box center [353, 89] width 74 height 28
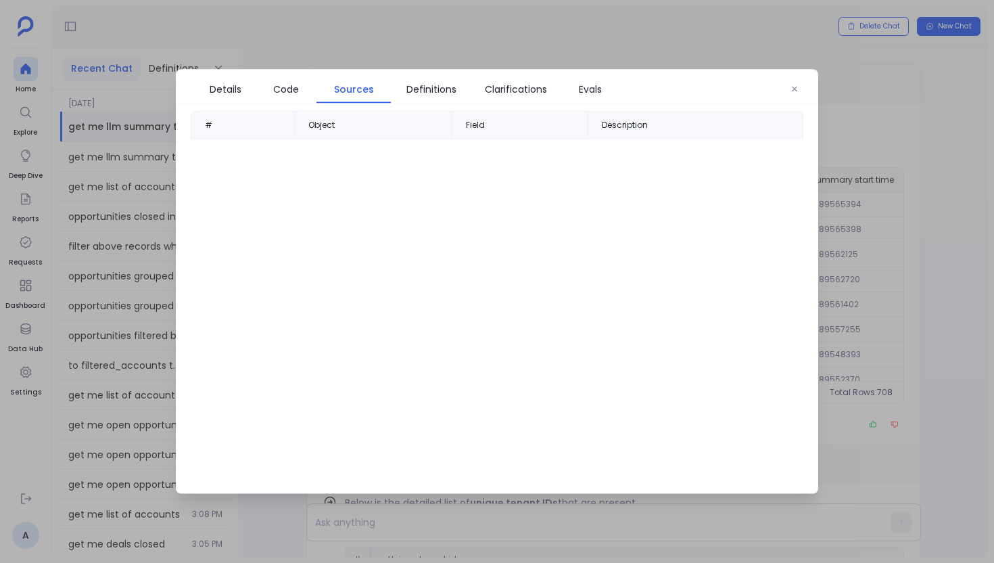
click at [805, 89] on div "Details Code Sources Definitions Clarifications Evals" at bounding box center [497, 87] width 642 height 34
click at [795, 89] on icon "button" at bounding box center [794, 89] width 5 height 5
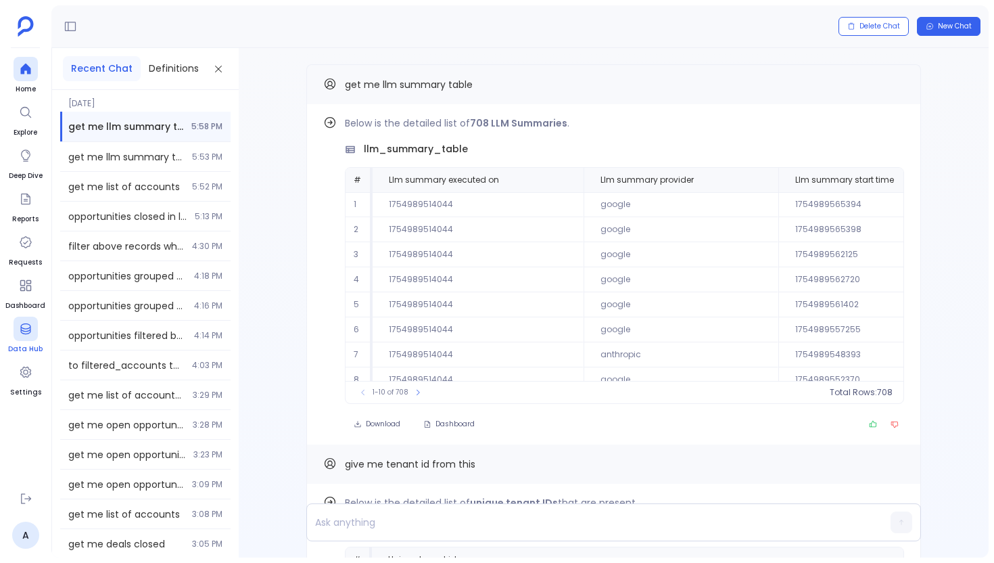
click at [41, 330] on link "Data Hub" at bounding box center [25, 335] width 34 height 38
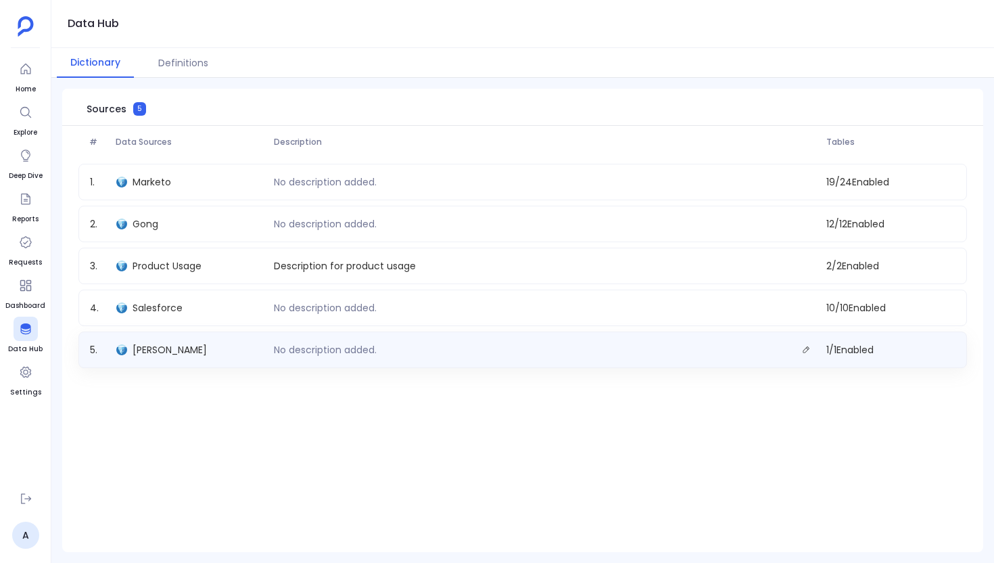
click at [153, 357] on div "[PERSON_NAME]" at bounding box center [190, 349] width 158 height 19
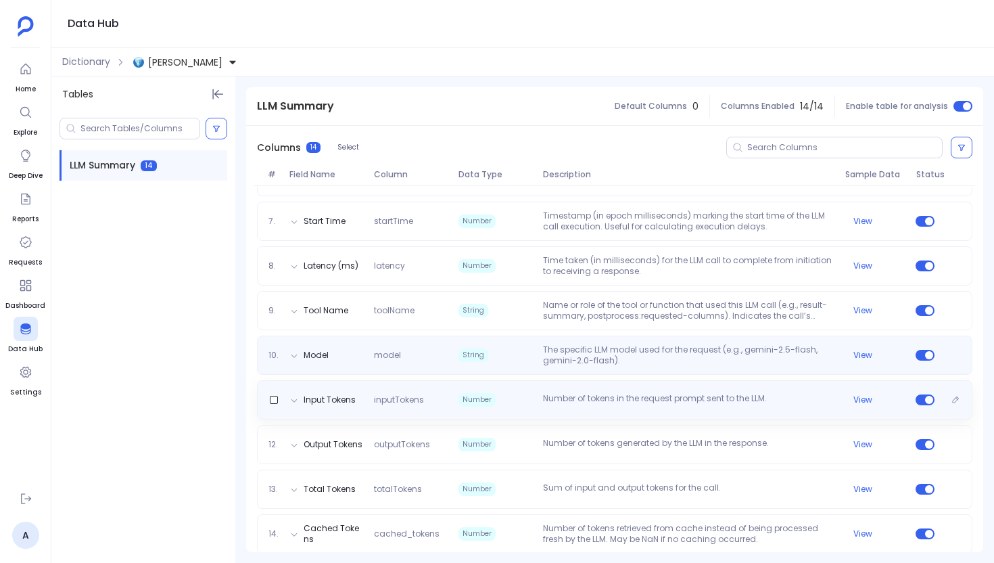
scroll to position [409, 0]
